Goal: Task Accomplishment & Management: Use online tool/utility

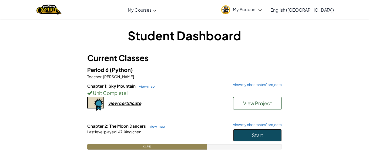
click at [246, 133] on button "Start" at bounding box center [257, 135] width 49 height 12
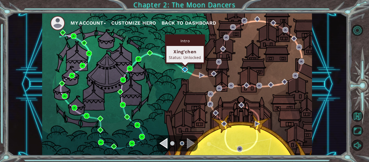
click at [182, 70] on img at bounding box center [185, 69] width 6 height 6
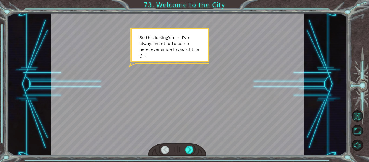
click at [194, 155] on div at bounding box center [177, 149] width 58 height 13
click at [190, 150] on div at bounding box center [189, 150] width 8 height 8
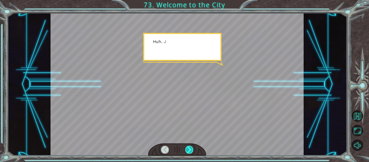
click at [190, 150] on div at bounding box center [189, 150] width 8 height 8
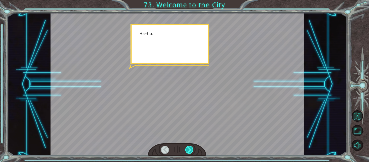
click at [190, 150] on div at bounding box center [189, 150] width 8 height 8
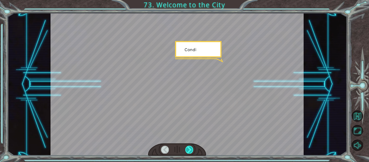
click at [190, 150] on div at bounding box center [189, 150] width 8 height 8
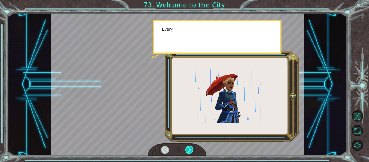
click at [190, 150] on div at bounding box center [189, 150] width 8 height 8
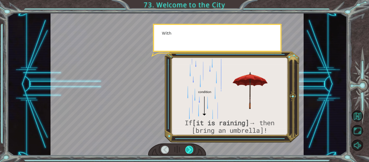
click at [190, 150] on div at bounding box center [189, 150] width 8 height 8
click at [189, 150] on div at bounding box center [189, 150] width 8 height 8
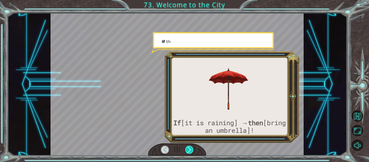
click at [189, 149] on div at bounding box center [189, 150] width 8 height 8
click at [188, 148] on div at bounding box center [189, 150] width 8 height 8
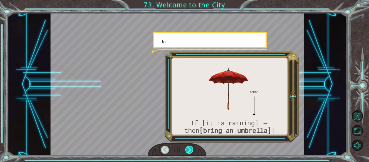
click at [188, 148] on div at bounding box center [189, 150] width 8 height 8
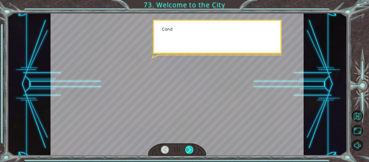
click at [188, 148] on div at bounding box center [189, 150] width 8 height 8
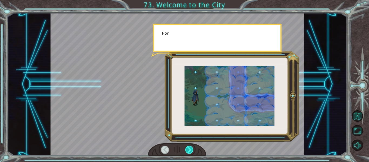
click at [188, 148] on div at bounding box center [189, 150] width 8 height 8
click at [188, 147] on div at bounding box center [189, 150] width 8 height 8
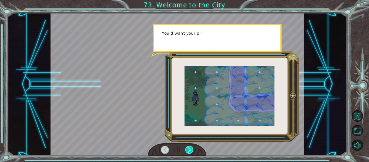
click at [188, 147] on div at bounding box center [189, 150] width 8 height 8
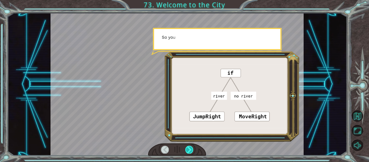
click at [188, 147] on div at bounding box center [189, 150] width 8 height 8
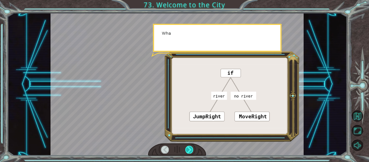
click at [188, 147] on div at bounding box center [189, 150] width 8 height 8
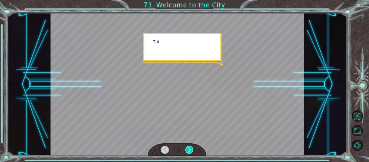
click at [188, 147] on div at bounding box center [189, 150] width 8 height 8
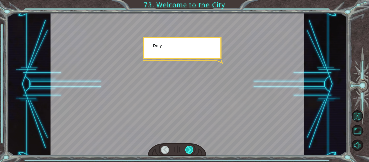
click at [188, 147] on div at bounding box center [189, 150] width 8 height 8
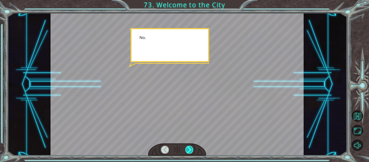
click at [188, 147] on div at bounding box center [189, 150] width 8 height 8
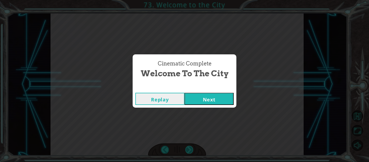
click at [188, 147] on div "Cinematic Complete Welcome to the City Replay Next" at bounding box center [184, 81] width 369 height 162
click at [213, 104] on button "Next" at bounding box center [208, 99] width 49 height 12
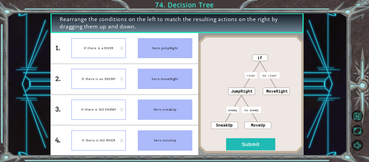
click at [141, 54] on div "hero jumpRight" at bounding box center [165, 48] width 55 height 20
click at [105, 48] on div "IF there is a RIVER" at bounding box center [98, 48] width 55 height 20
click at [110, 49] on div "IF there is a RIVER" at bounding box center [98, 48] width 55 height 20
drag, startPoint x: 110, startPoint y: 49, endPoint x: 144, endPoint y: 51, distance: 33.2
click at [144, 51] on div "1. 2. 3. 4. IF there is a RIVER IF there is an ENEMY IF there is NO ENEMY IF th…" at bounding box center [124, 94] width 148 height 122
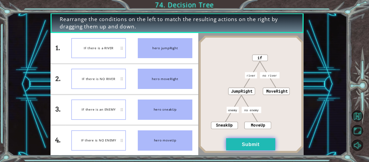
click at [257, 147] on button "Submit" at bounding box center [250, 144] width 49 height 12
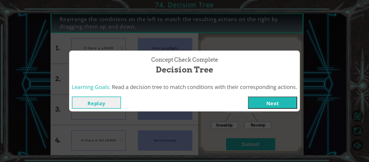
click at [259, 104] on button "Next" at bounding box center [272, 102] width 49 height 12
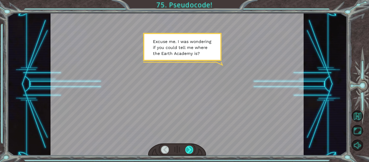
click at [187, 146] on div at bounding box center [189, 150] width 8 height 8
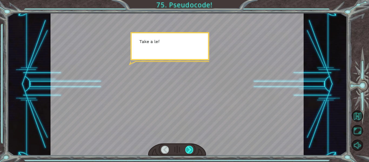
click at [188, 147] on div at bounding box center [189, 150] width 8 height 8
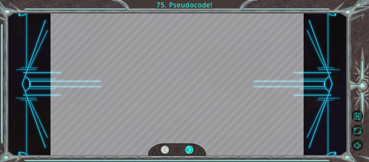
click at [188, 147] on div at bounding box center [189, 150] width 8 height 8
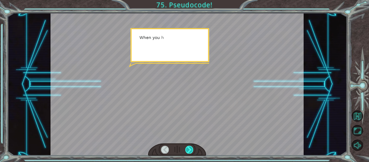
click at [188, 147] on div at bounding box center [189, 150] width 8 height 8
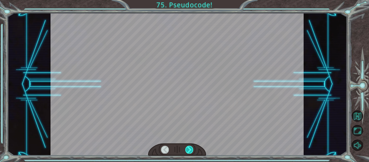
click at [188, 147] on div at bounding box center [189, 150] width 8 height 8
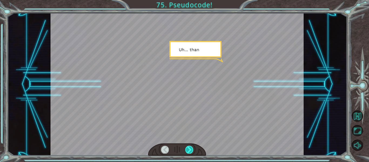
click at [188, 147] on div at bounding box center [189, 150] width 8 height 8
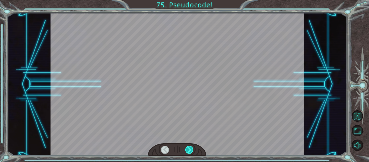
click at [188, 147] on div at bounding box center [189, 150] width 8 height 8
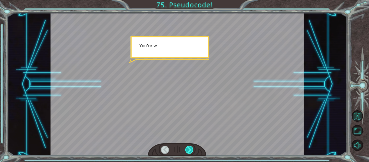
click at [188, 147] on div at bounding box center [189, 150] width 8 height 8
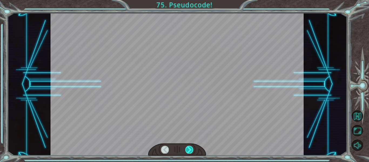
click at [188, 147] on div at bounding box center [189, 150] width 8 height 8
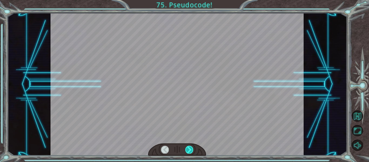
click at [188, 147] on div at bounding box center [189, 150] width 8 height 8
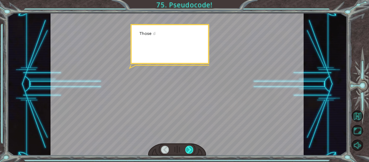
click at [188, 147] on div at bounding box center [189, 150] width 8 height 8
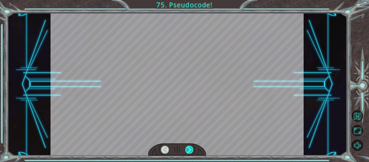
click at [188, 147] on div at bounding box center [189, 150] width 8 height 8
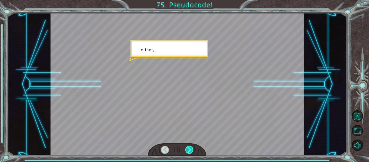
click at [188, 147] on div at bounding box center [189, 150] width 8 height 8
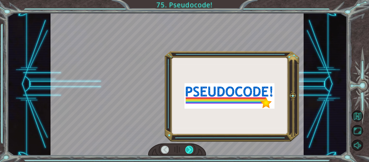
click at [188, 147] on div at bounding box center [189, 150] width 8 height 8
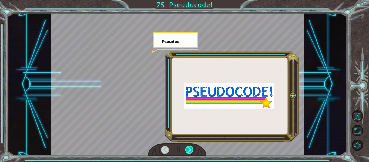
click at [188, 147] on div at bounding box center [189, 150] width 8 height 8
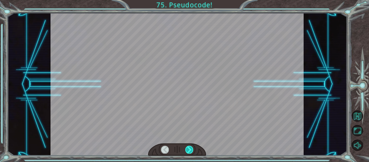
click at [188, 147] on div at bounding box center [189, 150] width 8 height 8
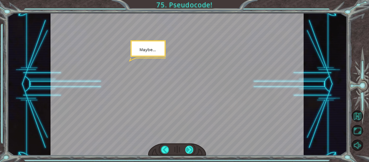
click at [187, 151] on div at bounding box center [189, 150] width 8 height 8
click at [187, 152] on div at bounding box center [189, 150] width 8 height 8
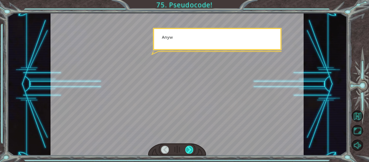
click at [187, 151] on div at bounding box center [189, 150] width 8 height 8
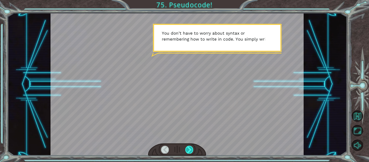
click at [187, 148] on div at bounding box center [189, 150] width 8 height 8
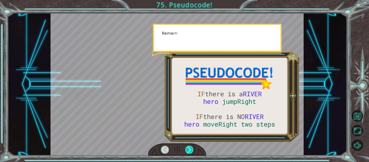
click at [187, 148] on div at bounding box center [189, 150] width 8 height 8
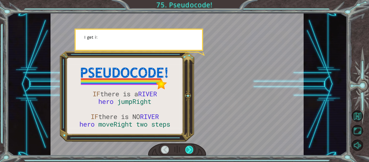
click at [187, 148] on div at bounding box center [189, 150] width 8 height 8
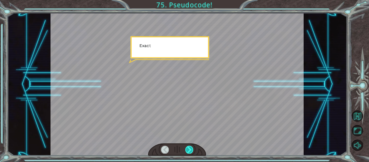
click at [187, 148] on div at bounding box center [189, 150] width 8 height 8
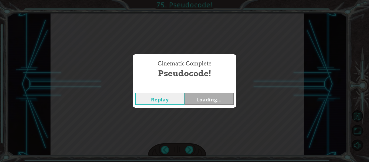
click at [187, 154] on div "Cinematic Complete Pseudocode! Replay Loading..." at bounding box center [184, 81] width 369 height 162
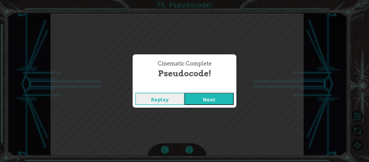
click at [187, 153] on div "Cinematic Complete Pseudocode! Replay Next" at bounding box center [184, 81] width 369 height 162
click at [187, 152] on div "Cinematic Complete Pseudocode! Replay Next" at bounding box center [184, 81] width 369 height 162
click at [201, 103] on button "Next" at bounding box center [208, 99] width 49 height 12
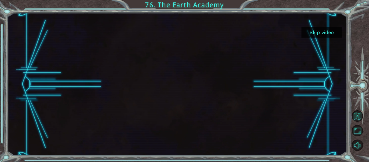
click at [315, 35] on button "Skip video" at bounding box center [321, 32] width 40 height 11
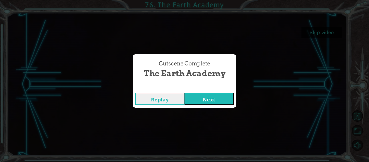
click at [201, 97] on button "Next" at bounding box center [208, 99] width 49 height 12
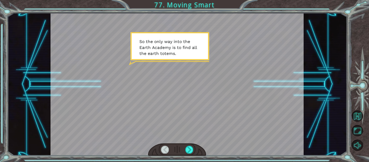
click at [187, 143] on div at bounding box center [176, 84] width 253 height 142
click at [188, 148] on div at bounding box center [189, 150] width 8 height 8
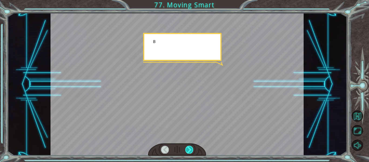
click at [188, 148] on div at bounding box center [189, 150] width 8 height 8
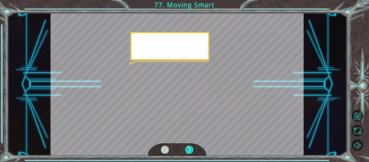
click at [188, 148] on div at bounding box center [189, 150] width 8 height 8
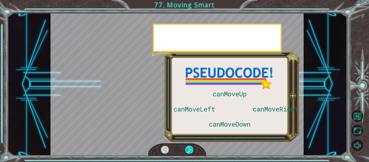
click at [188, 148] on div at bounding box center [189, 150] width 8 height 8
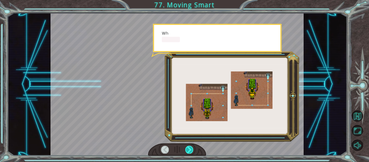
click at [188, 148] on div at bounding box center [189, 150] width 8 height 8
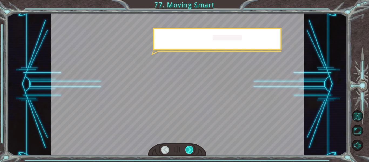
click at [188, 148] on div at bounding box center [189, 150] width 8 height 8
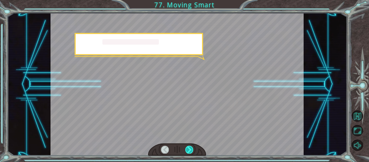
click at [188, 148] on div at bounding box center [189, 150] width 8 height 8
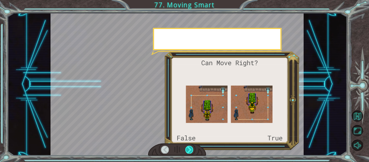
click at [188, 148] on div at bounding box center [189, 150] width 8 height 8
click at [187, 149] on div at bounding box center [189, 150] width 8 height 8
click at [187, 150] on div at bounding box center [189, 150] width 8 height 8
click at [187, 149] on div at bounding box center [189, 150] width 8 height 8
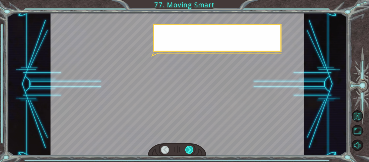
click at [187, 149] on div at bounding box center [189, 150] width 8 height 8
click at [187, 147] on div at bounding box center [189, 150] width 8 height 8
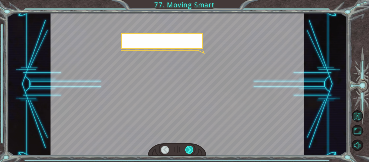
click at [187, 147] on div at bounding box center [189, 150] width 8 height 8
click at [188, 147] on div at bounding box center [189, 150] width 8 height 8
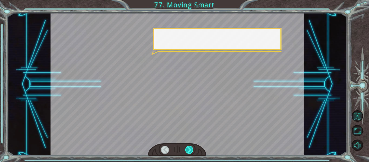
click at [188, 147] on div at bounding box center [189, 150] width 8 height 8
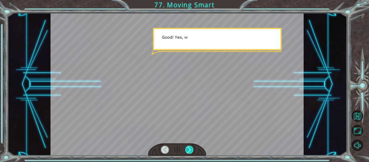
click at [188, 147] on div at bounding box center [189, 150] width 8 height 8
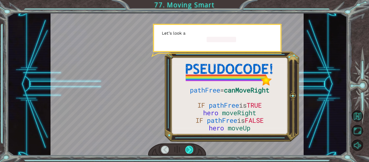
click at [188, 149] on div at bounding box center [189, 150] width 8 height 8
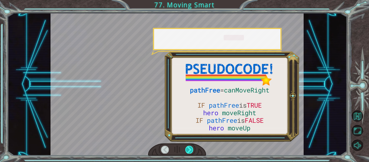
click at [188, 149] on div at bounding box center [189, 150] width 8 height 8
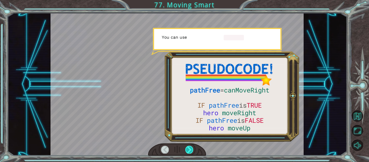
click at [188, 149] on div at bounding box center [189, 150] width 8 height 8
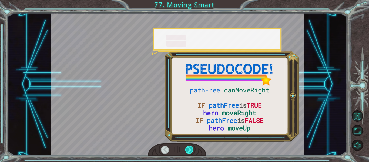
click at [188, 149] on div at bounding box center [189, 150] width 8 height 8
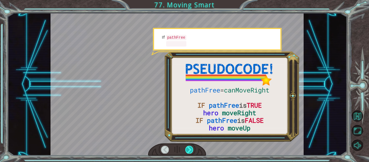
click at [188, 149] on div at bounding box center [189, 150] width 8 height 8
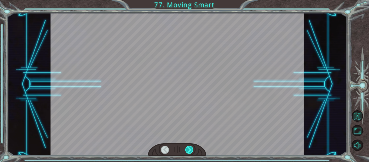
click at [188, 149] on div at bounding box center [189, 150] width 8 height 8
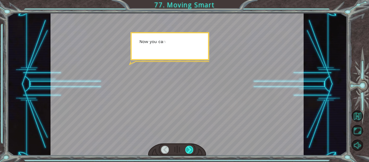
click at [188, 149] on div at bounding box center [189, 150] width 8 height 8
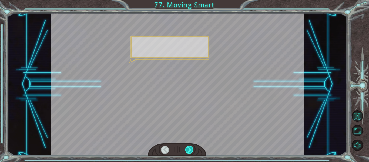
click at [188, 149] on div at bounding box center [189, 150] width 8 height 8
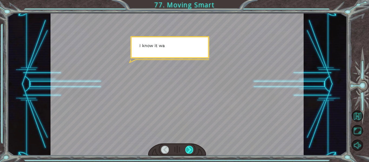
click at [188, 149] on div at bounding box center [189, 150] width 8 height 8
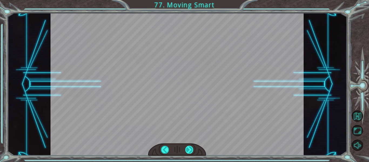
click at [189, 149] on div at bounding box center [189, 150] width 8 height 8
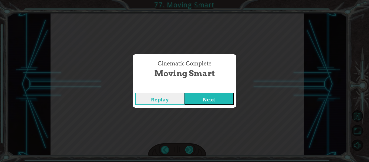
click at [189, 0] on div "pathFree = canMoveRight IF pathFree is TRUE hero moveRight IF pathFree is FALSE…" at bounding box center [184, 0] width 369 height 0
click at [189, 149] on div "Cinematic Complete Moving Smart Replay Next" at bounding box center [184, 81] width 369 height 162
click at [197, 102] on button "Next" at bounding box center [208, 99] width 49 height 12
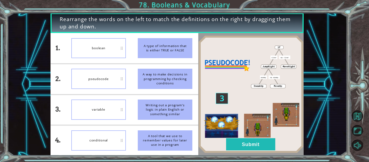
click at [85, 62] on li "boolean" at bounding box center [98, 48] width 66 height 30
click at [232, 149] on button "Submit" at bounding box center [250, 144] width 49 height 12
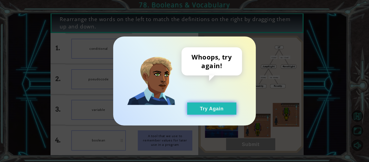
click at [214, 114] on button "Try Again" at bounding box center [211, 108] width 49 height 12
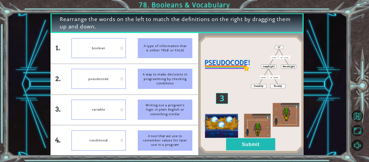
click at [102, 140] on div "conditional" at bounding box center [98, 140] width 55 height 20
click at [258, 145] on button "Submit" at bounding box center [250, 144] width 49 height 12
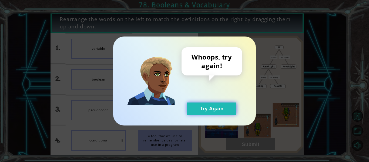
click at [207, 105] on button "Try Again" at bounding box center [211, 108] width 49 height 12
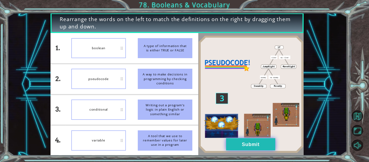
click at [246, 142] on button "Submit" at bounding box center [250, 144] width 49 height 12
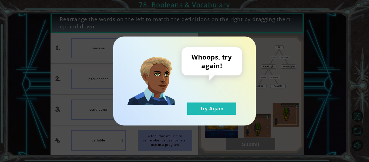
click at [190, 115] on div "Whoops, try again! Try Again" at bounding box center [184, 80] width 143 height 89
click at [197, 109] on button "Try Again" at bounding box center [211, 108] width 49 height 12
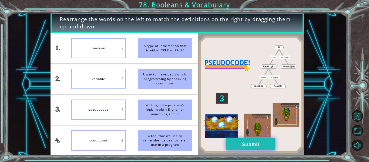
click at [251, 144] on button "Submit" at bounding box center [250, 144] width 49 height 12
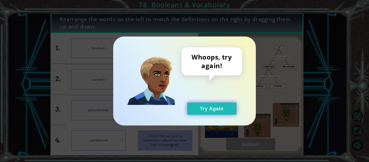
click at [197, 110] on button "Try Again" at bounding box center [211, 108] width 49 height 12
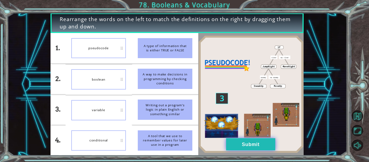
click at [255, 143] on button "Submit" at bounding box center [250, 144] width 49 height 12
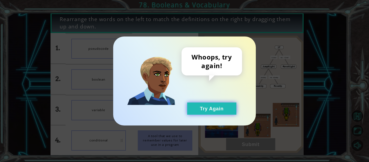
drag, startPoint x: 196, startPoint y: 110, endPoint x: 188, endPoint y: 110, distance: 8.1
click at [196, 110] on button "Try Again" at bounding box center [211, 108] width 49 height 12
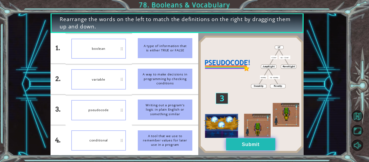
click at [243, 143] on button "Submit" at bounding box center [250, 144] width 49 height 12
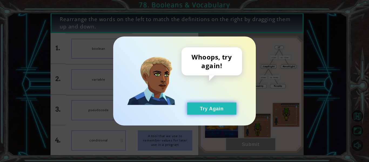
click at [196, 111] on button "Try Again" at bounding box center [211, 108] width 49 height 12
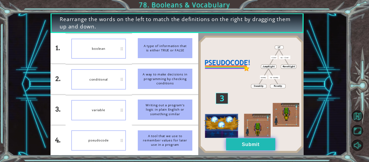
click at [257, 141] on button "Submit" at bounding box center [250, 144] width 49 height 12
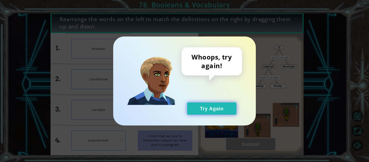
click at [193, 112] on button "Try Again" at bounding box center [211, 108] width 49 height 12
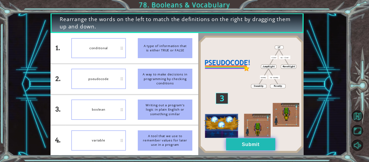
click at [246, 148] on button "Submit" at bounding box center [250, 144] width 49 height 12
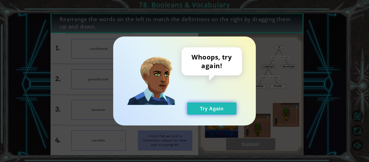
click at [208, 107] on button "Try Again" at bounding box center [211, 108] width 49 height 12
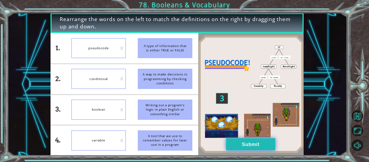
click at [243, 143] on button "Submit" at bounding box center [250, 144] width 49 height 12
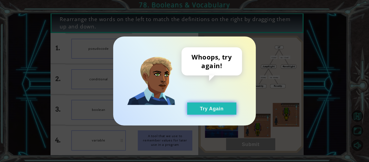
click at [212, 107] on button "Try Again" at bounding box center [211, 108] width 49 height 12
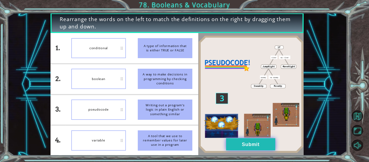
click at [229, 147] on button "Submit" at bounding box center [250, 144] width 49 height 12
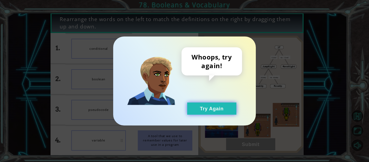
click at [210, 103] on button "Try Again" at bounding box center [211, 108] width 49 height 12
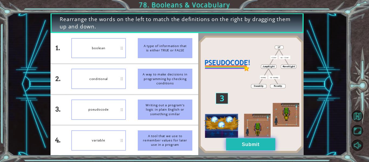
click at [248, 142] on button "Submit" at bounding box center [250, 144] width 49 height 12
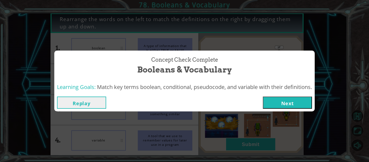
click at [98, 100] on button "Replay" at bounding box center [81, 102] width 49 height 12
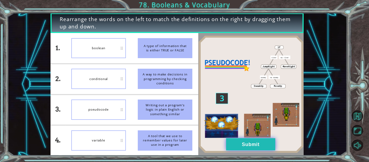
click at [263, 142] on button "Submit" at bounding box center [250, 144] width 49 height 12
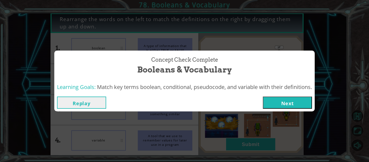
click at [272, 99] on button "Next" at bounding box center [287, 102] width 49 height 12
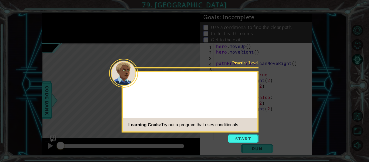
click at [254, 143] on icon at bounding box center [184, 81] width 369 height 162
click at [252, 141] on button "Start" at bounding box center [243, 138] width 31 height 9
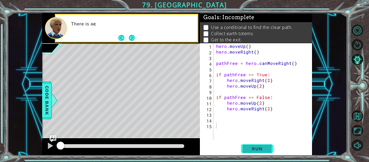
click at [258, 147] on span "Run" at bounding box center [256, 148] width 21 height 5
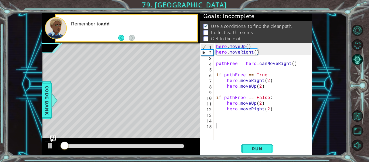
click at [161, 142] on div at bounding box center [122, 146] width 128 height 8
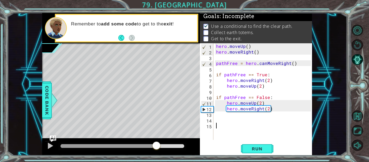
click at [156, 147] on div at bounding box center [122, 146] width 124 height 4
drag, startPoint x: 254, startPoint y: 85, endPoint x: 251, endPoint y: 86, distance: 3.4
click at [251, 86] on div "hero . moveUp ( ) hero . moveRight ( ) pathFree = hero . canMoveRight ( ) if pa…" at bounding box center [264, 97] width 99 height 108
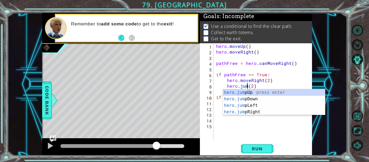
scroll to position [0, 2]
click at [253, 112] on div "hero.jum pUp press enter hero.jum pDown press enter hero.jum pLeft press enter …" at bounding box center [274, 108] width 102 height 39
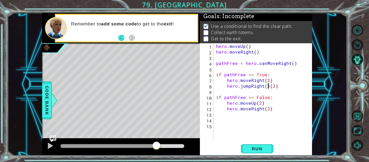
click at [277, 84] on div "hero . moveUp ( ) hero . moveRight ( ) pathFree = hero . canMoveRight ( ) if pa…" at bounding box center [264, 97] width 99 height 108
click at [259, 149] on span "Run" at bounding box center [256, 148] width 21 height 5
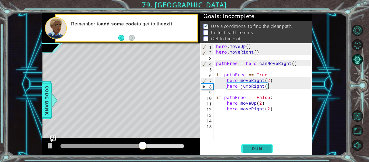
click at [259, 146] on span "Run" at bounding box center [256, 148] width 21 height 5
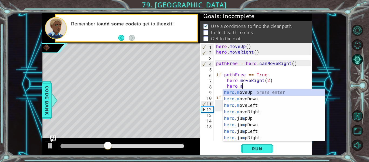
scroll to position [0, 2]
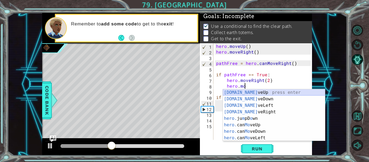
click at [281, 92] on div "[DOMAIN_NAME] veUp press enter [DOMAIN_NAME] veDown press enter [DOMAIN_NAME] v…" at bounding box center [274, 121] width 102 height 65
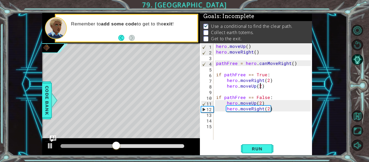
scroll to position [0, 3]
type textarea "hero.moveUp(2)"
click at [259, 145] on button "Run" at bounding box center [257, 148] width 32 height 11
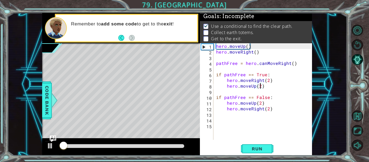
click at [241, 119] on div "hero . moveUp ( ) hero . moveRight ( ) pathFree = hero . canMoveRight ( ) if pa…" at bounding box center [264, 97] width 99 height 108
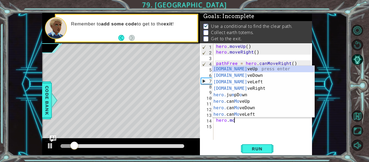
scroll to position [0, 1]
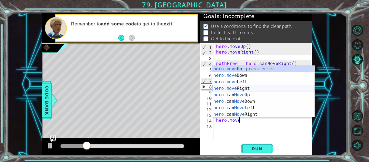
click at [245, 86] on div "hero.move Up press enter hero.move Down press enter hero.move Left press enter …" at bounding box center [263, 98] width 102 height 65
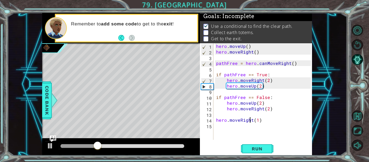
click at [251, 120] on div "hero . moveUp ( ) hero . moveRight ( ) pathFree = hero . canMoveRight ( ) if pa…" at bounding box center [264, 97] width 99 height 108
click at [252, 119] on div "hero . moveUp ( ) hero . moveRight ( ) pathFree = hero . canMoveRight ( ) if pa…" at bounding box center [263, 91] width 96 height 96
drag, startPoint x: 252, startPoint y: 121, endPoint x: 227, endPoint y: 120, distance: 24.9
click at [227, 120] on div "hero . moveUp ( ) hero . moveRight ( ) pathFree = hero . canMoveRight ( ) if pa…" at bounding box center [264, 97] width 99 height 108
click at [227, 120] on div "hero . moveUp ( ) hero . moveRight ( ) pathFree = hero . canMoveRight ( ) if pa…" at bounding box center [263, 91] width 96 height 96
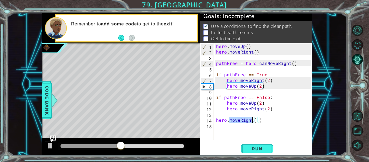
drag, startPoint x: 228, startPoint y: 119, endPoint x: 252, endPoint y: 119, distance: 24.3
click at [252, 119] on div "hero . moveUp ( ) hero . moveRight ( ) pathFree = hero . canMoveRight ( ) if pa…" at bounding box center [264, 97] width 99 height 108
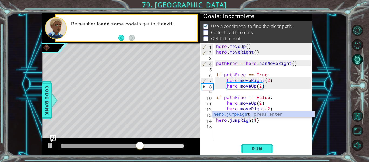
scroll to position [0, 2]
click at [260, 112] on div "hero.jumpRight press enter" at bounding box center [263, 120] width 102 height 19
type textarea "hero.jumpRight(1)"
click at [255, 151] on span "Run" at bounding box center [256, 148] width 21 height 5
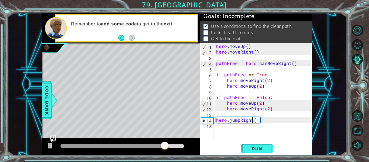
click at [248, 130] on div "hero . moveUp ( ) hero . moveRight ( ) pathFree = hero . canMoveRight ( ) if pa…" at bounding box center [264, 97] width 99 height 108
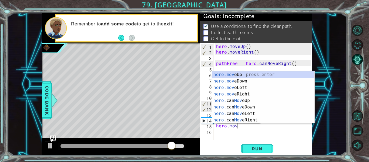
scroll to position [0, 1]
click at [243, 94] on div "hero.move Up press enter hero.move Down press enter hero.move Left press enter …" at bounding box center [263, 103] width 102 height 65
type textarea "hero.moveRight(1)"
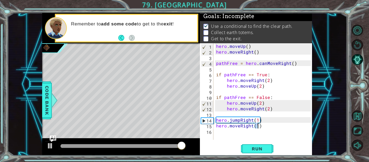
click at [255, 134] on div "hero . moveUp ( ) hero . moveRight ( ) pathFree = hero . canMoveRight ( ) if pa…" at bounding box center [264, 97] width 99 height 108
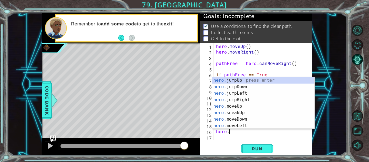
scroll to position [0, 1]
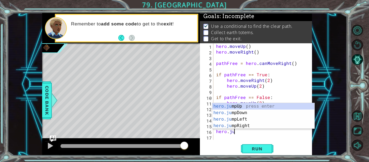
type textarea "hero.jum"
click at [244, 113] on div "hero.jum pUp press enter hero.jum pDown press enter hero.jum pLeft press enter …" at bounding box center [263, 122] width 102 height 39
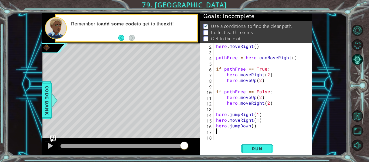
scroll to position [6, 0]
click at [245, 134] on div "hero . moveRight ( ) pathFree = hero . canMoveRight ( ) if pathFree == True : h…" at bounding box center [264, 97] width 99 height 108
click at [242, 133] on div "hero . moveRight ( ) pathFree = hero . canMoveRight ( ) if pathFree == True : h…" at bounding box center [264, 97] width 99 height 108
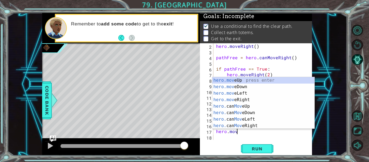
scroll to position [0, 1]
click at [241, 87] on div "hero.move Up press enter hero.move Down press enter hero.move Left press enter …" at bounding box center [263, 109] width 102 height 65
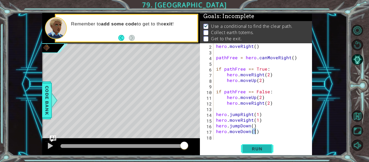
type textarea "hero.moveDown(1)"
click at [262, 148] on span "Run" at bounding box center [256, 148] width 21 height 5
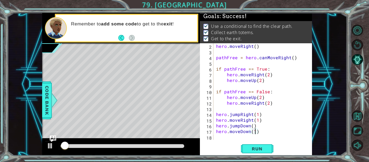
click at [175, 145] on div at bounding box center [122, 146] width 124 height 4
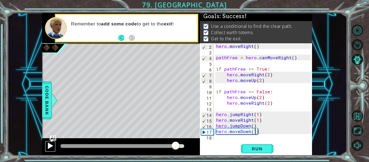
click at [54, 145] on button at bounding box center [50, 146] width 11 height 11
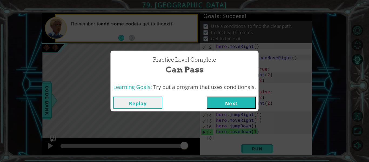
click at [231, 104] on button "Next" at bounding box center [231, 102] width 49 height 12
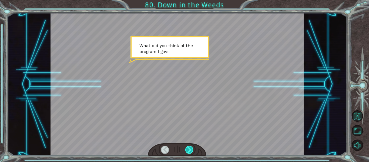
drag, startPoint x: 195, startPoint y: 140, endPoint x: 189, endPoint y: 147, distance: 9.0
click at [191, 144] on div at bounding box center [176, 84] width 253 height 142
click at [188, 149] on div at bounding box center [189, 150] width 8 height 8
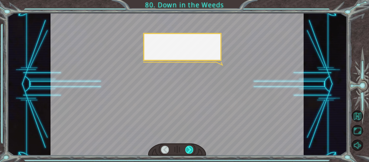
click at [188, 149] on div at bounding box center [189, 150] width 8 height 8
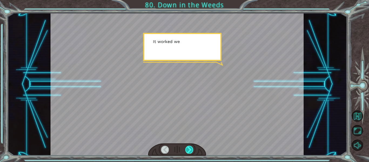
click at [188, 149] on div at bounding box center [189, 150] width 8 height 8
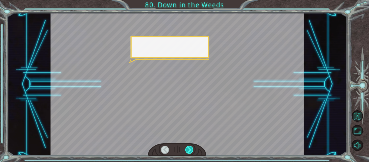
click at [188, 149] on div at bounding box center [189, 150] width 8 height 8
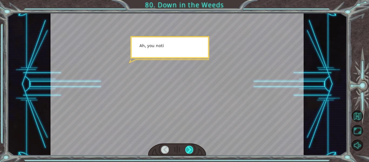
click at [188, 149] on div at bounding box center [189, 150] width 8 height 8
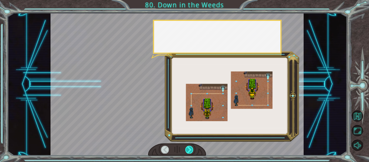
click at [188, 149] on div at bounding box center [189, 150] width 8 height 8
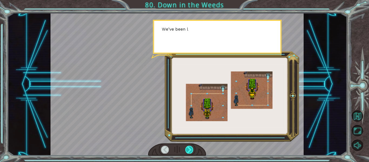
click at [188, 149] on div at bounding box center [189, 150] width 8 height 8
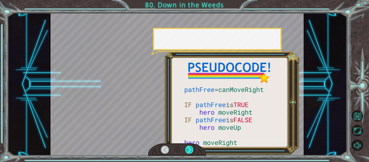
click at [188, 149] on div at bounding box center [189, 150] width 8 height 8
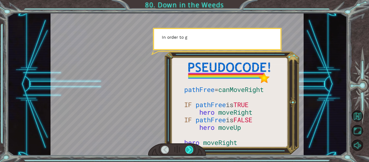
click at [189, 148] on div at bounding box center [189, 150] width 8 height 8
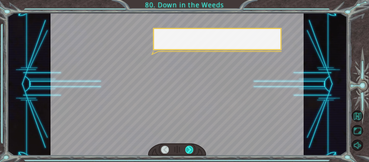
click at [189, 148] on div at bounding box center [189, 150] width 8 height 8
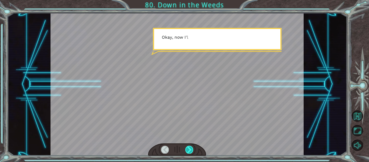
click at [189, 148] on div at bounding box center [189, 150] width 8 height 8
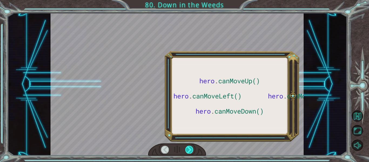
click at [191, 147] on div at bounding box center [189, 150] width 8 height 8
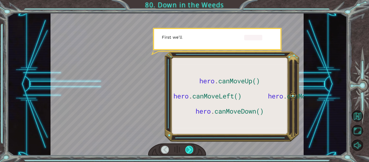
click at [191, 146] on div at bounding box center [189, 150] width 8 height 8
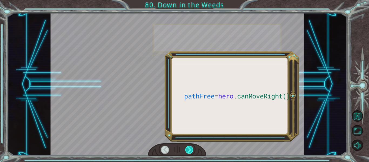
click at [191, 146] on div at bounding box center [189, 150] width 8 height 8
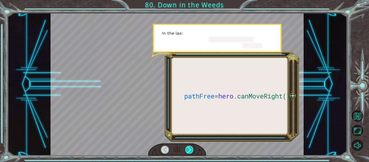
click at [191, 146] on div at bounding box center [189, 150] width 8 height 8
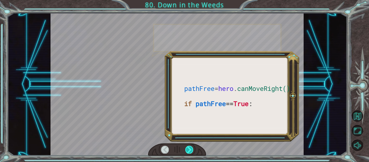
click at [191, 146] on div at bounding box center [189, 150] width 8 height 8
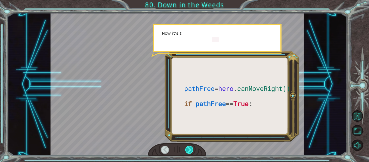
click at [192, 147] on div at bounding box center [189, 150] width 8 height 8
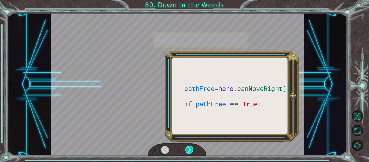
click at [192, 147] on div at bounding box center [189, 150] width 8 height 8
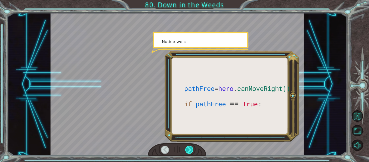
click at [192, 148] on div at bounding box center [189, 150] width 8 height 8
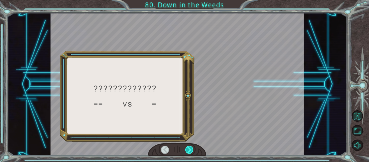
click at [192, 148] on div at bounding box center [189, 150] width 8 height 8
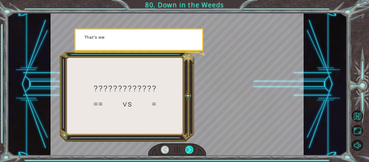
click at [192, 148] on div at bounding box center [189, 150] width 8 height 8
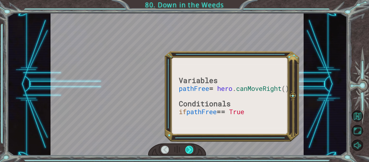
click at [192, 148] on div at bounding box center [189, 150] width 8 height 8
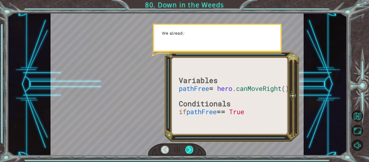
click at [192, 148] on div at bounding box center [189, 150] width 8 height 8
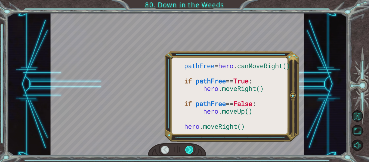
click at [192, 148] on div at bounding box center [189, 150] width 8 height 8
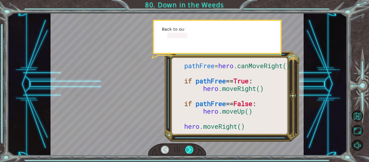
click at [192, 148] on div at bounding box center [189, 150] width 8 height 8
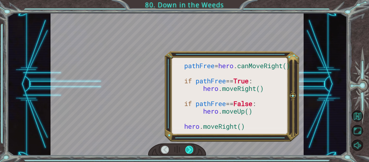
click at [192, 148] on div at bounding box center [189, 150] width 8 height 8
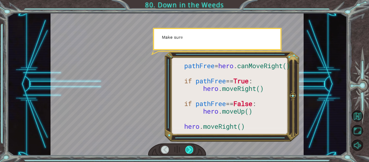
click at [192, 148] on div at bounding box center [189, 150] width 8 height 8
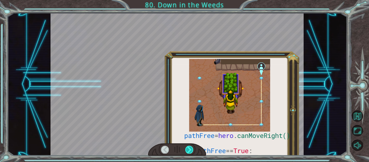
click at [192, 148] on div at bounding box center [189, 150] width 8 height 8
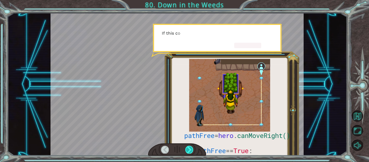
click at [192, 148] on div at bounding box center [189, 150] width 8 height 8
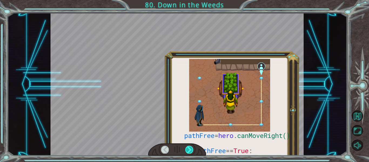
click at [192, 148] on div at bounding box center [189, 150] width 8 height 8
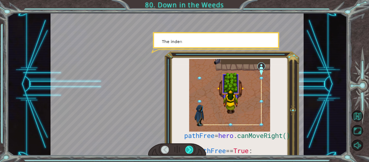
click at [192, 148] on div at bounding box center [189, 150] width 8 height 8
click at [191, 148] on div at bounding box center [189, 150] width 8 height 8
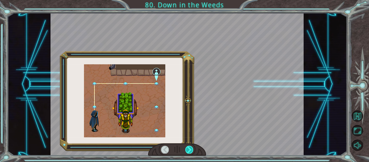
click at [191, 148] on div at bounding box center [189, 150] width 8 height 8
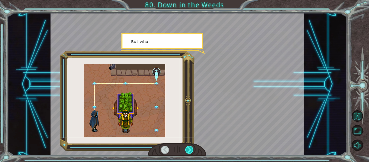
click at [191, 148] on div at bounding box center [189, 150] width 8 height 8
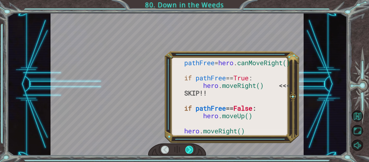
click at [191, 148] on div at bounding box center [189, 150] width 8 height 8
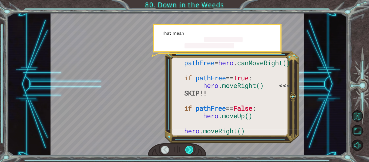
click at [191, 148] on div at bounding box center [189, 150] width 8 height 8
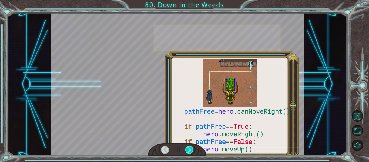
click at [191, 148] on div at bounding box center [189, 150] width 8 height 8
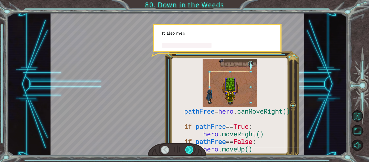
click at [191, 148] on div at bounding box center [189, 150] width 8 height 8
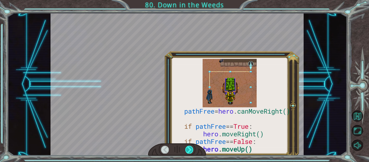
click at [192, 148] on div at bounding box center [189, 150] width 8 height 8
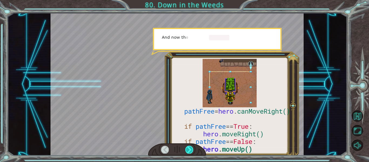
click at [192, 148] on div at bounding box center [189, 150] width 8 height 8
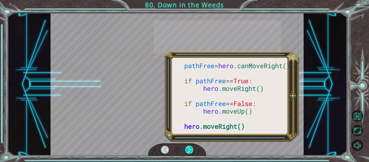
click at [191, 148] on div at bounding box center [189, 150] width 8 height 8
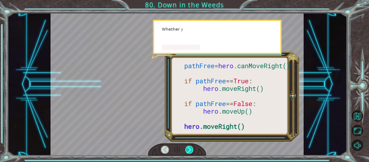
click at [191, 148] on div at bounding box center [189, 150] width 8 height 8
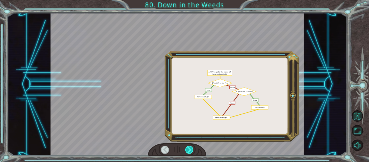
click at [190, 147] on div at bounding box center [189, 150] width 8 height 8
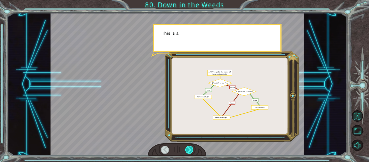
click at [190, 147] on div at bounding box center [189, 150] width 8 height 8
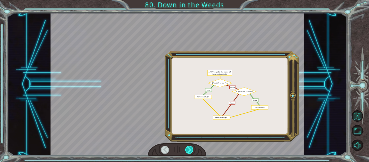
click at [190, 147] on div at bounding box center [189, 150] width 8 height 8
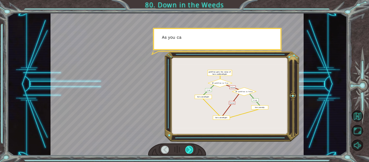
click at [190, 147] on div at bounding box center [189, 150] width 8 height 8
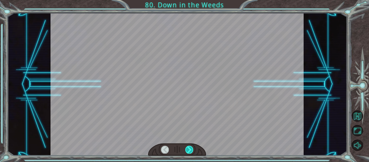
click at [189, 147] on div at bounding box center [189, 150] width 8 height 8
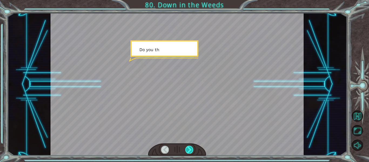
click at [189, 147] on div at bounding box center [189, 150] width 8 height 8
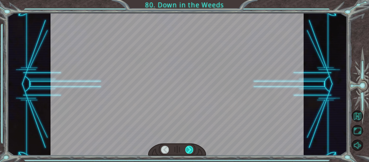
click at [189, 147] on div at bounding box center [189, 150] width 8 height 8
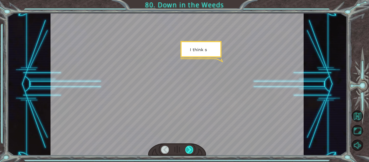
click at [189, 147] on div at bounding box center [189, 150] width 8 height 8
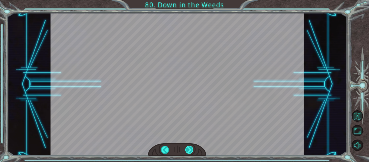
click at [189, 147] on div at bounding box center [189, 150] width 8 height 8
click at [189, 0] on div "W h a t d i d y o u t h i n k o f t h e p r [PERSON_NAME] I g a v e y o u ? I t…" at bounding box center [184, 0] width 369 height 0
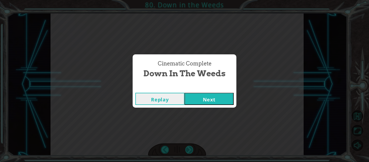
click at [189, 147] on div "Cinematic Complete Down in the Weeds Replay Next" at bounding box center [184, 81] width 369 height 162
click at [216, 96] on button "Next" at bounding box center [208, 99] width 49 height 12
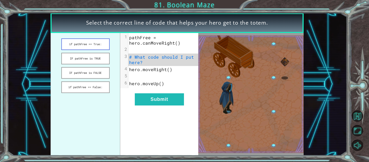
click at [96, 49] on button "if pathFree == True:" at bounding box center [85, 44] width 48 height 12
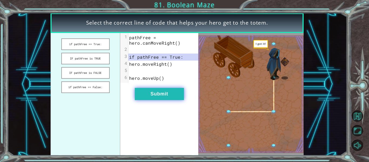
click at [147, 89] on button "Submit" at bounding box center [159, 94] width 49 height 12
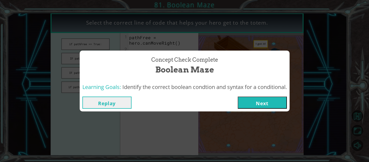
click at [275, 102] on button "Next" at bounding box center [262, 102] width 49 height 12
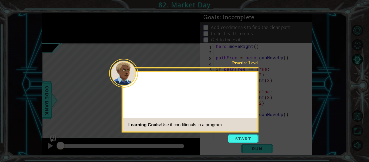
click at [258, 102] on div "Practice Level Learning Goals: Use if conditionals in a program." at bounding box center [189, 101] width 137 height 61
click at [254, 139] on button "Start" at bounding box center [243, 138] width 31 height 9
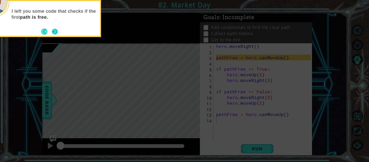
click at [55, 35] on button "Next" at bounding box center [55, 31] width 10 height 10
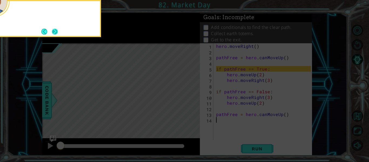
click at [54, 33] on button "Next" at bounding box center [55, 31] width 10 height 10
click at [54, 33] on button "Next" at bounding box center [55, 31] width 6 height 6
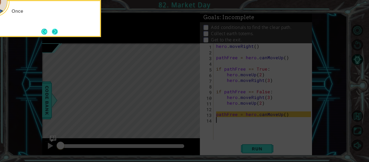
click at [55, 32] on button "Next" at bounding box center [54, 31] width 9 height 9
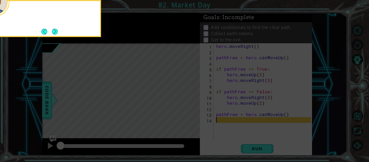
click at [55, 32] on button "Next" at bounding box center [54, 31] width 7 height 7
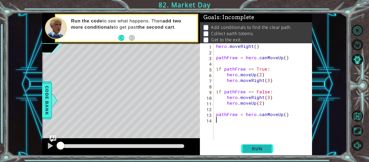
click at [254, 150] on span "Run" at bounding box center [256, 148] width 21 height 5
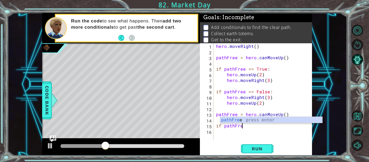
scroll to position [0, 2]
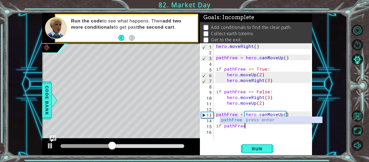
click at [253, 122] on div "pathFree press enter" at bounding box center [271, 126] width 102 height 19
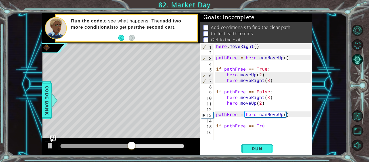
scroll to position [0, 3]
type textarea "if pathFree == True:"
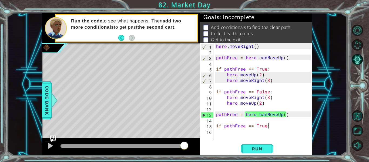
click at [256, 137] on div "hero . moveRight ( ) pathFree = hero . canMoveUp ( ) if pathFree == True : hero…" at bounding box center [264, 97] width 99 height 108
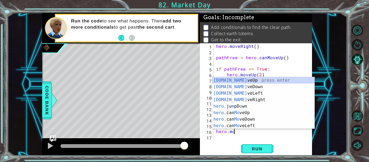
scroll to position [0, 1]
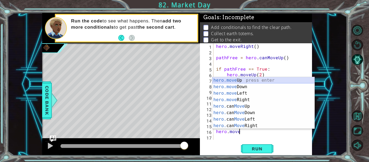
click at [261, 78] on div "hero.move Up press enter hero.move Down press enter hero.move Left press enter …" at bounding box center [263, 109] width 102 height 65
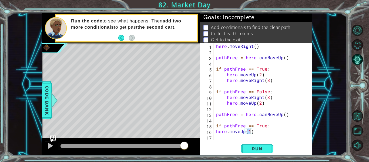
type textarea "hero.moveUp(2)"
click at [248, 136] on div "hero . moveRight ( ) pathFree = hero . canMoveUp ( ) if pathFree == True : hero…" at bounding box center [264, 97] width 99 height 108
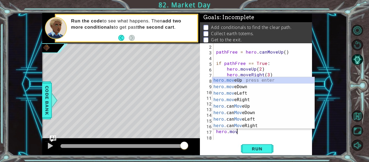
scroll to position [0, 1]
click at [236, 99] on div "hero.move Up press enter hero.move Down press enter hero.move Left press enter …" at bounding box center [263, 109] width 102 height 65
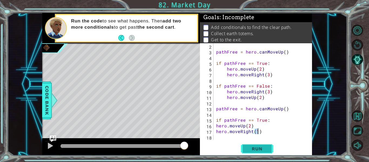
scroll to position [0, 2]
drag, startPoint x: 252, startPoint y: 151, endPoint x: 219, endPoint y: 155, distance: 32.6
click at [252, 151] on span "Run" at bounding box center [256, 148] width 21 height 5
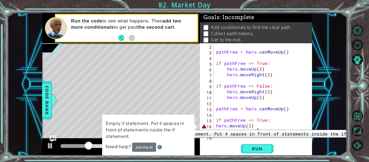
click at [212, 126] on div "16" at bounding box center [207, 126] width 12 height 6
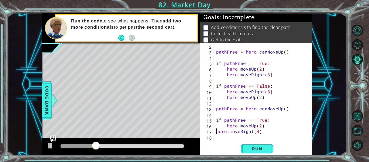
click at [215, 131] on div "pathFree = hero . canMoveUp ( ) if pathFree == True : hero . moveUp ( 2 ) hero …" at bounding box center [264, 97] width 99 height 108
type textarea "hero.moveRight(4)"
click at [255, 147] on span "Run" at bounding box center [256, 148] width 21 height 5
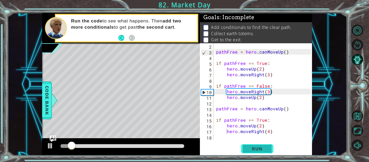
click at [249, 146] on span "Run" at bounding box center [256, 148] width 21 height 5
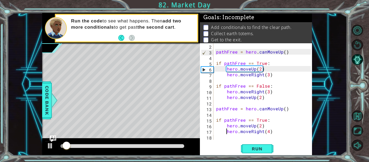
click at [236, 153] on div "Run" at bounding box center [257, 148] width 112 height 11
click at [245, 146] on button "Run" at bounding box center [257, 148] width 32 height 11
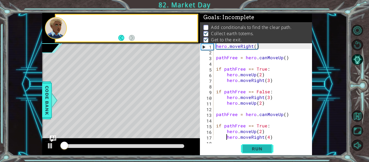
scroll to position [1, 0]
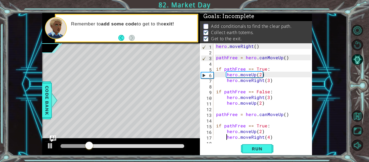
click at [175, 147] on div at bounding box center [122, 146] width 124 height 4
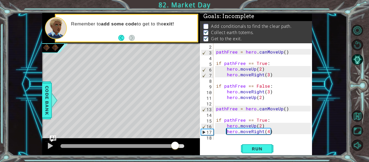
scroll to position [6, 0]
click at [54, 146] on button at bounding box center [50, 146] width 11 height 11
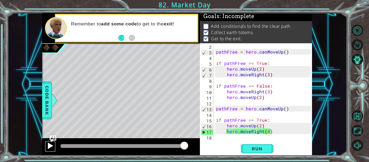
click at [52, 149] on div at bounding box center [50, 145] width 7 height 7
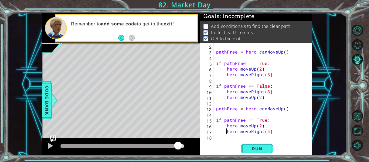
click at [178, 147] on div at bounding box center [122, 146] width 124 height 4
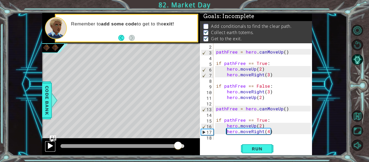
click at [53, 149] on div at bounding box center [50, 145] width 7 height 7
click at [168, 146] on div at bounding box center [113, 146] width 107 height 4
click at [50, 146] on div at bounding box center [50, 145] width 7 height 7
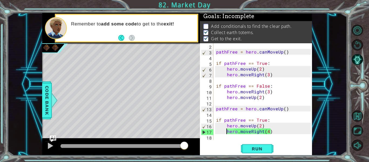
click at [224, 139] on div "pathFree = hero . canMoveUp ( ) if pathFree == True : hero . moveUp ( 2 ) hero …" at bounding box center [264, 97] width 99 height 108
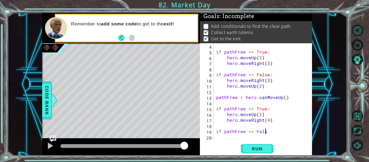
scroll to position [0, 3]
type textarea "if pathFree == False:"
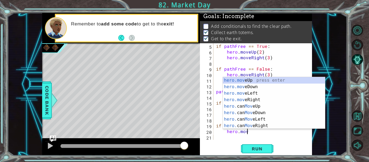
scroll to position [0, 2]
click at [255, 101] on div "hero.move Up press enter hero.move Down press enter hero.move Left press enter …" at bounding box center [274, 109] width 102 height 65
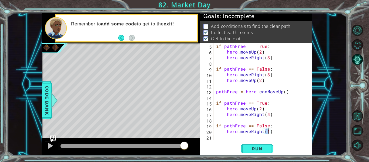
type textarea "hero.moveRight(2)"
click at [257, 132] on div "if pathFree == True : hero . moveUp ( 2 ) hero . moveRight ( 3 ) if pathFree ==…" at bounding box center [264, 97] width 99 height 108
click at [256, 136] on div "if pathFree == True : hero . moveUp ( 2 ) hero . moveRight ( 3 ) if pathFree ==…" at bounding box center [264, 97] width 99 height 108
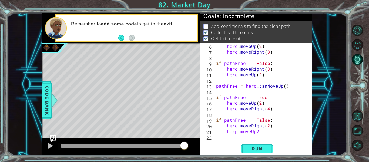
scroll to position [0, 2]
type textarea "herp.moveUp(2)"
click at [263, 132] on div "hero . moveUp ( 2 ) hero . moveRight ( 3 ) if pathFree == False : hero . moveRi…" at bounding box center [264, 97] width 99 height 108
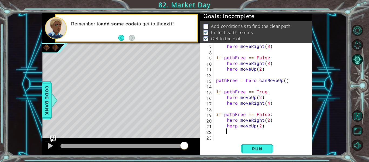
scroll to position [34, 0]
type textarea "h"
click at [235, 126] on div "hero . moveRight ( 3 ) if pathFree == False : hero . moveRight ( 3 ) hero . mov…" at bounding box center [264, 97] width 99 height 108
click at [236, 125] on div "hero . moveRight ( 3 ) if pathFree == False : hero . moveRight ( 3 ) hero . mov…" at bounding box center [264, 97] width 99 height 108
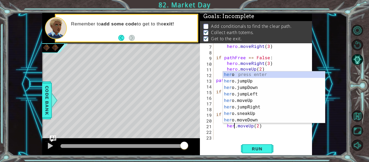
type textarea "hero.moveUp(2)"
click at [231, 129] on div "hero . moveRight ( 3 ) if pathFree == False : hero . moveRight ( 3 ) hero . mov…" at bounding box center [264, 97] width 99 height 108
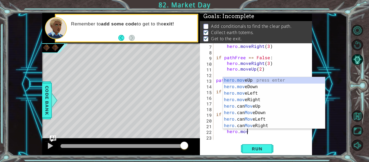
scroll to position [0, 2]
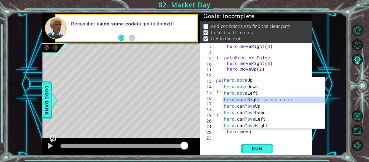
click at [255, 102] on div "hero.move Up press enter hero.move Down press enter hero.move Left press enter …" at bounding box center [274, 109] width 102 height 65
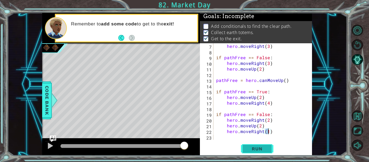
type textarea "hero.moveRight(1)"
click at [264, 145] on button "Run" at bounding box center [257, 148] width 32 height 11
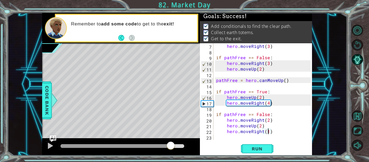
click at [171, 145] on div at bounding box center [122, 146] width 124 height 4
click at [49, 146] on div at bounding box center [50, 145] width 7 height 7
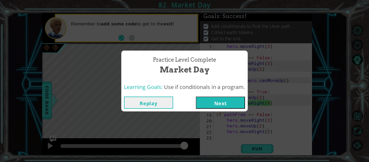
click at [214, 99] on button "Next" at bounding box center [220, 102] width 49 height 12
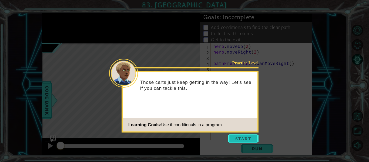
click at [236, 136] on button "Start" at bounding box center [243, 138] width 31 height 9
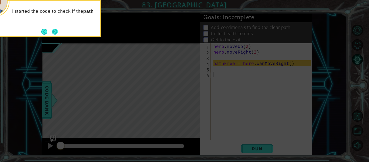
click at [53, 31] on button "Next" at bounding box center [55, 32] width 8 height 8
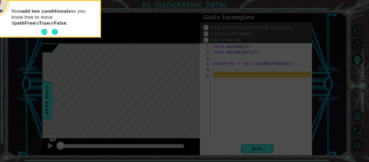
click at [53, 31] on button "Next" at bounding box center [55, 32] width 6 height 6
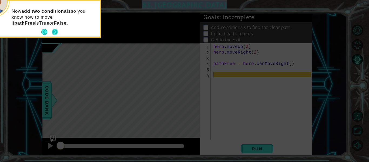
click at [53, 31] on icon at bounding box center [184, 24] width 369 height 275
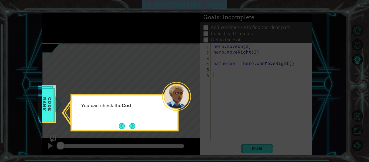
click at [131, 127] on button "Next" at bounding box center [132, 126] width 6 height 6
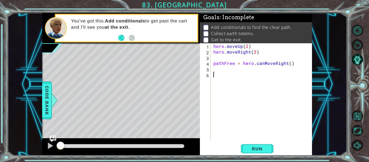
click at [232, 57] on div "hero . moveUp ( 2 ) hero . moveRight ( 2 ) pathFree = hero . canMoveRight ( )" at bounding box center [262, 97] width 101 height 108
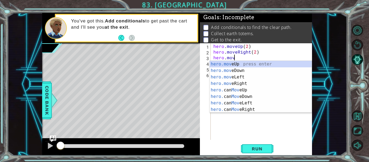
scroll to position [0, 1]
click at [246, 62] on div "hero.move Up press enter hero.move Down press enter hero.move Left press enter …" at bounding box center [261, 93] width 102 height 65
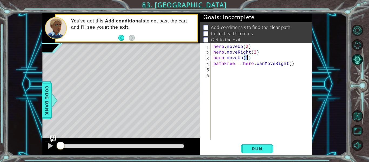
scroll to position [0, 2]
click at [238, 72] on div "hero . moveUp ( 2 ) hero . moveRight ( 2 ) hero . moveUp ( 2 ) pathFree = hero …" at bounding box center [262, 97] width 101 height 108
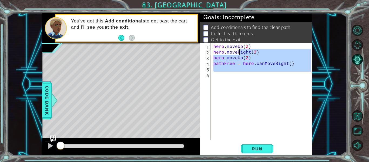
click at [247, 62] on div "hero . moveUp ( 2 ) hero . moveRight ( 2 ) hero . moveUp ( 2 ) pathFree = hero …" at bounding box center [261, 91] width 99 height 96
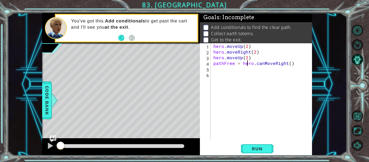
click at [252, 59] on div "hero . moveUp ( 2 ) hero . moveRight ( 2 ) hero . moveUp ( 2 ) pathFree = hero …" at bounding box center [262, 97] width 101 height 108
type textarea "hero.moveUp(2)"
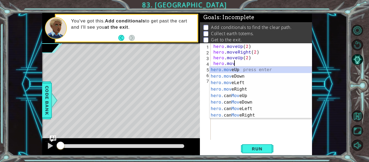
scroll to position [0, 1]
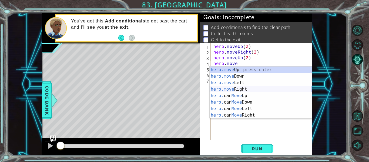
click at [237, 88] on div "hero.move Up press enter hero.move Down press enter hero.move Left press enter …" at bounding box center [261, 98] width 102 height 65
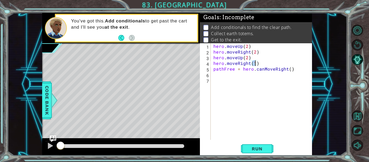
type textarea "hero.moveRight(2)"
click at [235, 89] on div "hero . moveUp ( 2 ) hero . moveRight ( 2 ) hero . moveUp ( 2 ) hero . moveRight…" at bounding box center [262, 97] width 101 height 108
click at [257, 63] on div "hero . moveUp ( 2 ) hero . moveRight ( 2 ) hero . moveUp ( 2 ) hero . moveRight…" at bounding box center [262, 97] width 101 height 108
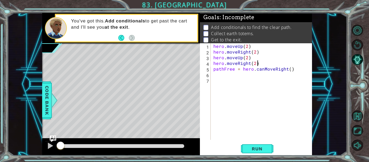
type textarea "hero.moveRight(2)"
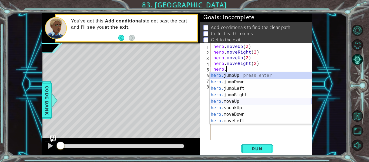
scroll to position [0, 1]
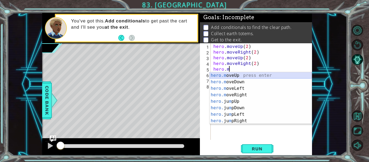
click at [249, 75] on div "hero.m oveUp press enter hero.m oveDown press enter hero.m oveLeft press enter …" at bounding box center [261, 104] width 102 height 65
type textarea "hero.moveUp(1)"
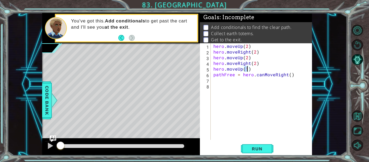
click at [252, 70] on div "hero . moveUp ( 2 ) hero . moveRight ( 2 ) hero . moveUp ( 2 ) hero . moveRight…" at bounding box center [262, 97] width 101 height 108
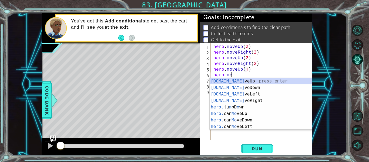
scroll to position [0, 1]
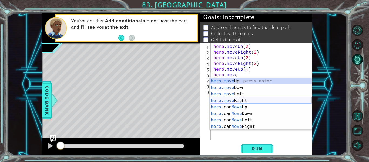
click at [255, 102] on div "hero.move Up press enter hero.move Down press enter hero.move Left press enter …" at bounding box center [261, 110] width 102 height 65
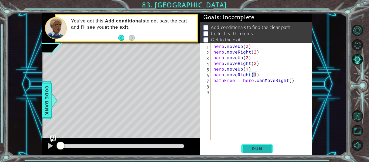
click at [262, 147] on span "Run" at bounding box center [256, 148] width 21 height 5
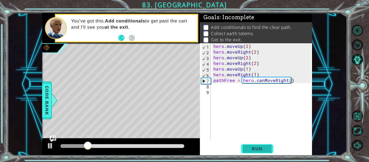
click at [253, 149] on span "Run" at bounding box center [256, 148] width 21 height 5
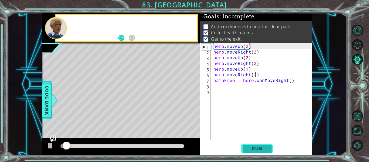
scroll to position [1, 0]
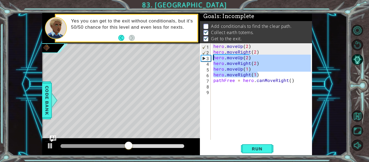
drag, startPoint x: 256, startPoint y: 77, endPoint x: 213, endPoint y: 55, distance: 48.3
click at [213, 55] on div "hero . moveUp ( 2 ) hero . moveRight ( 2 ) hero . moveUp ( 2 ) hero . moveRight…" at bounding box center [262, 97] width 101 height 108
type textarea "hero.moveUp(2) hero.moveRight(2)"
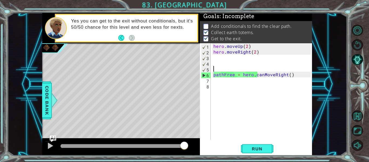
click at [245, 87] on div "hero . moveUp ( 2 ) hero . moveRight ( 2 ) pathFree = hero . canMoveRight ( )" at bounding box center [262, 97] width 101 height 108
click at [235, 84] on div "hero . moveUp ( 2 ) hero . moveRight ( 2 ) pathFree = hero . canMoveRight ( )" at bounding box center [262, 97] width 101 height 108
click at [227, 84] on div "hero . moveUp ( 2 ) hero . moveRight ( 2 ) pathFree = hero . canMoveRight ( )" at bounding box center [262, 97] width 101 height 108
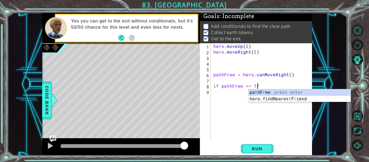
scroll to position [0, 3]
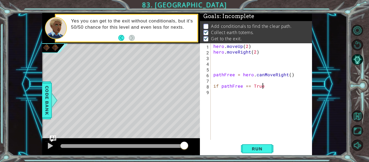
type textarea "if pathFree == True:"
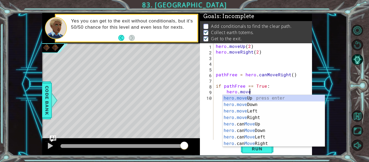
scroll to position [0, 2]
click at [258, 117] on div "hero.move Up press enter hero.move Down press enter hero.move Left press enter …" at bounding box center [273, 127] width 102 height 65
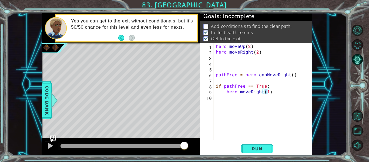
type textarea "hero.moveRight(2)"
click at [254, 105] on div "hero . moveUp ( 2 ) hero . moveRight ( 2 ) pathFree = hero . canMoveRight ( ) i…" at bounding box center [264, 97] width 99 height 108
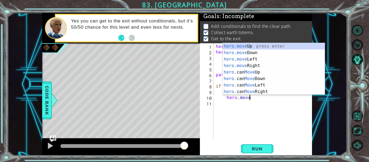
scroll to position [0, 2]
click at [256, 47] on div "hero.move Up press enter hero.move Down press enter hero.move Left press enter …" at bounding box center [273, 75] width 102 height 65
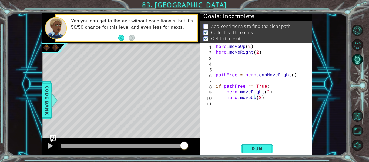
scroll to position [0, 3]
type textarea "hero.moveUp(4)"
click at [261, 152] on button "Run" at bounding box center [257, 148] width 32 height 11
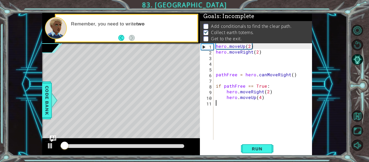
click at [249, 106] on div "hero . moveUp ( 2 ) hero . moveRight ( 2 ) pathFree = hero . canMoveRight ( ) i…" at bounding box center [264, 97] width 99 height 108
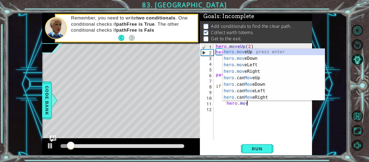
scroll to position [0, 2]
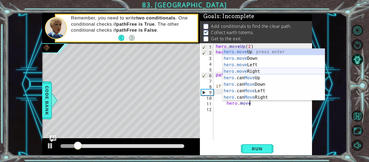
click at [256, 69] on div "hero.move Up press enter hero.move Down press enter hero.move Left press enter …" at bounding box center [273, 81] width 102 height 65
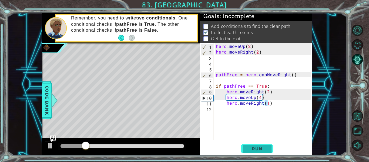
type textarea "hero.moveRight(1)"
click at [257, 150] on span "Run" at bounding box center [256, 148] width 21 height 5
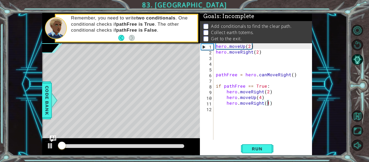
click at [242, 112] on div "hero . moveUp ( 2 ) hero . moveRight ( 2 ) pathFree = hero . canMoveRight ( ) i…" at bounding box center [264, 97] width 99 height 108
click at [240, 109] on div "hero . moveUp ( 2 ) hero . moveRight ( 2 ) pathFree = hero . canMoveRight ( ) i…" at bounding box center [264, 97] width 99 height 108
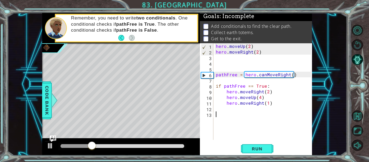
type textarea "f"
type textarea "if pathFree == False:"
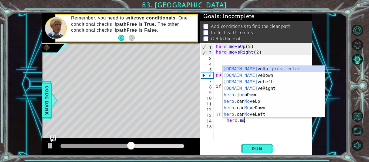
scroll to position [0, 2]
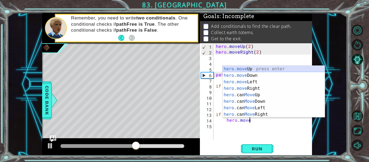
click at [258, 70] on div "hero.move Up press enter hero.move Down press enter hero.move Left press enter …" at bounding box center [273, 98] width 102 height 65
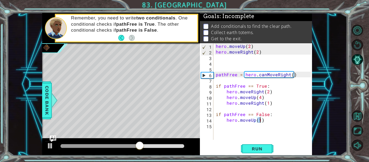
type textarea "hero.moveUp(2)"
click at [255, 130] on div "hero . moveUp ( 2 ) hero . moveRight ( 2 ) pathFree = hero . canMoveRight ( ) i…" at bounding box center [264, 97] width 99 height 108
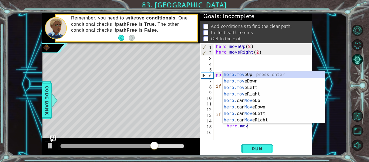
scroll to position [0, 2]
click at [255, 94] on div "hero.move Up press enter hero.move Down press enter hero.move Left press enter …" at bounding box center [273, 103] width 102 height 65
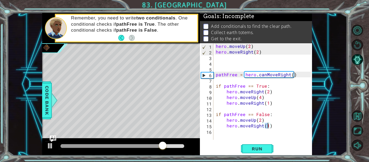
type textarea "hero.moveRight(2)"
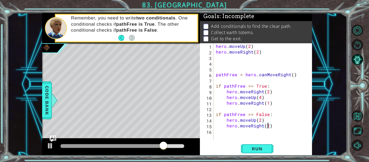
scroll to position [0, 3]
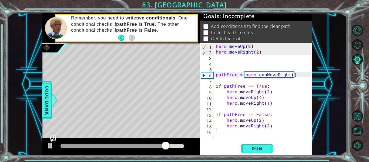
click at [258, 132] on div "hero . moveUp ( 2 ) hero . moveRight ( 2 ) pathFree = hero . canMoveRight ( ) i…" at bounding box center [264, 97] width 99 height 108
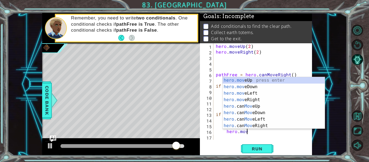
scroll to position [0, 2]
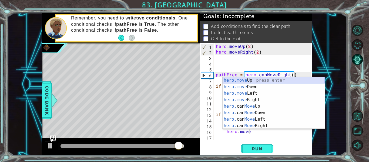
click at [242, 80] on div "hero.move Up press enter hero.move Down press enter hero.move Left press enter …" at bounding box center [273, 109] width 102 height 65
type textarea "hero.moveUp(1)"
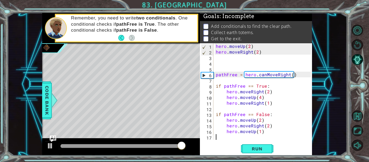
click at [259, 136] on div "hero . moveUp ( 2 ) hero . moveRight ( 2 ) pathFree = hero . canMoveRight ( ) i…" at bounding box center [264, 97] width 99 height 108
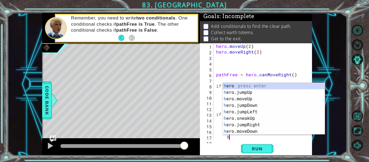
scroll to position [6, 0]
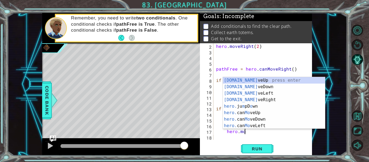
type textarea "hero.move"
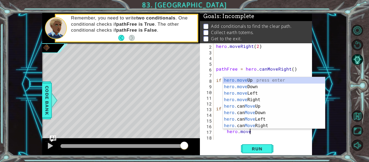
scroll to position [0, 2]
click at [262, 123] on div "hero.move Up press enter hero.move Down press enter hero.move Left press enter …" at bounding box center [274, 109] width 102 height 65
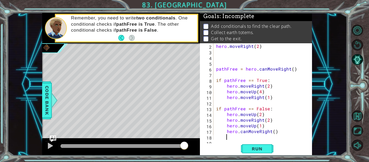
scroll to position [11, 0]
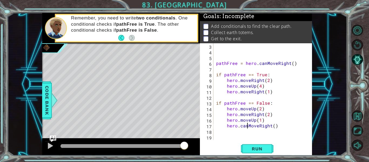
click at [247, 126] on div "pathFree = hero . canMoveRight ( ) if pathFree == True : hero . moveRight ( 2 )…" at bounding box center [264, 97] width 99 height 108
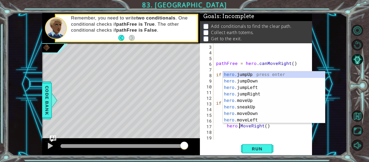
click at [251, 141] on div "hero.MoveRight() 3 4 5 6 7 8 9 10 11 12 13 14 15 16 17 18 19 pathFree = hero . …" at bounding box center [256, 99] width 112 height 112
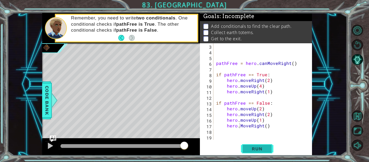
click at [254, 152] on button "Run" at bounding box center [257, 148] width 32 height 11
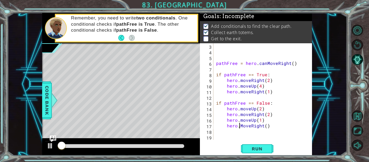
click at [166, 144] on div at bounding box center [122, 146] width 124 height 4
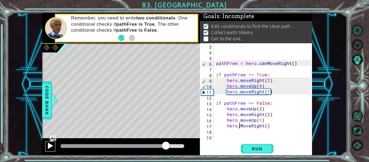
click at [54, 147] on button at bounding box center [50, 146] width 11 height 11
click at [46, 146] on button at bounding box center [50, 146] width 11 height 11
click at [261, 148] on span "Run" at bounding box center [256, 148] width 21 height 5
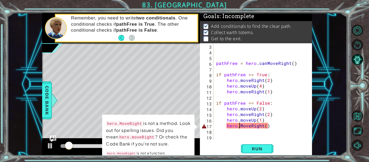
click at [241, 124] on div "pathFree = hero . canMoveRight ( ) if pathFree == True : hero . moveRight ( 2 )…" at bounding box center [264, 97] width 99 height 108
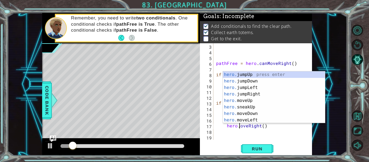
scroll to position [0, 2]
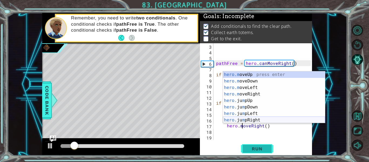
type textarea "hero.moveRight()"
click at [249, 148] on span "Run" at bounding box center [256, 148] width 21 height 5
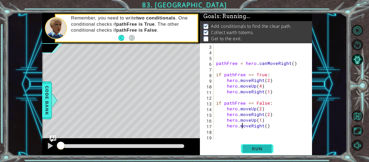
click at [259, 151] on button "Run" at bounding box center [257, 148] width 32 height 11
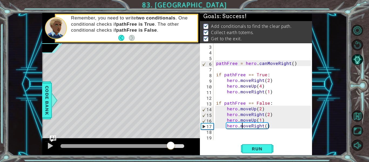
click at [171, 144] on div at bounding box center [122, 146] width 124 height 4
click at [47, 144] on div at bounding box center [121, 146] width 158 height 17
click at [49, 145] on div at bounding box center [50, 145] width 7 height 7
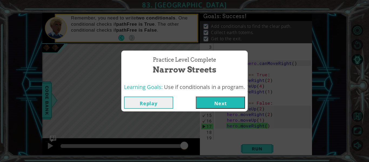
click at [212, 102] on button "Next" at bounding box center [220, 102] width 49 height 12
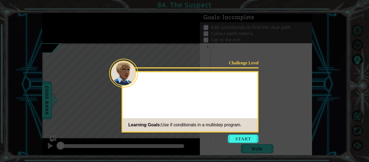
click at [247, 97] on div "Challenge Level Learning Goals: Use if conditionals in a multistep program." at bounding box center [189, 101] width 137 height 61
click at [245, 133] on icon at bounding box center [184, 81] width 369 height 162
click at [245, 135] on button "Start" at bounding box center [243, 138] width 31 height 9
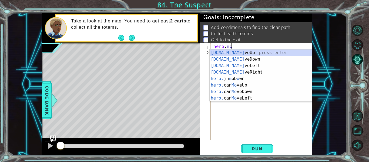
scroll to position [0, 1]
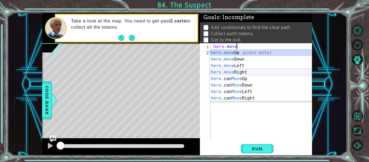
click at [252, 71] on div "hero.move Up press enter hero.move Down press enter hero.move Left press enter …" at bounding box center [261, 81] width 102 height 65
type textarea "hero.moveRight(1)"
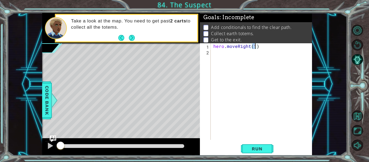
click at [258, 52] on div "hero . moveRight ( 1 )" at bounding box center [262, 97] width 101 height 108
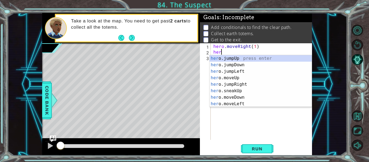
scroll to position [0, 0]
type textarea "h"
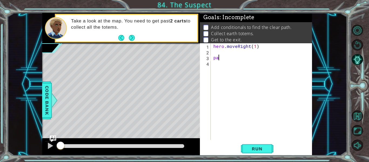
type textarea "p"
type textarea "h"
type textarea "p"
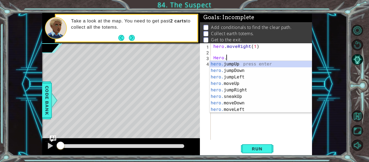
scroll to position [0, 0]
type textarea "H"
type textarea "h"
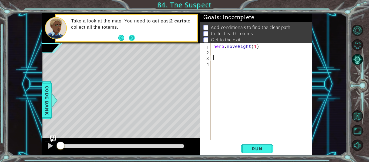
click at [129, 35] on button "Next" at bounding box center [132, 38] width 6 height 6
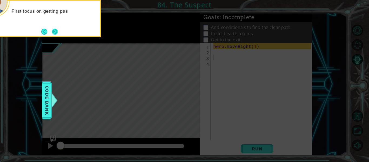
click at [57, 32] on button "Next" at bounding box center [55, 32] width 6 height 6
click at [54, 31] on button "Next" at bounding box center [55, 32] width 6 height 6
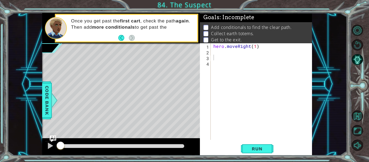
click at [231, 56] on div "hero . moveRight ( 1 )" at bounding box center [262, 97] width 101 height 108
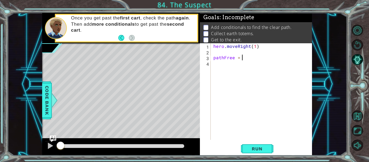
scroll to position [0, 2]
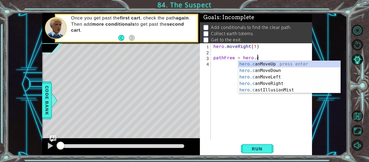
type textarea "pathFree = hero.can"
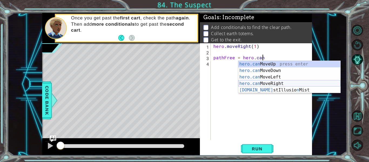
click at [275, 84] on div "hero.can MoveUp press enter hero.can MoveDown press enter hero.can MoveLeft pre…" at bounding box center [289, 83] width 102 height 45
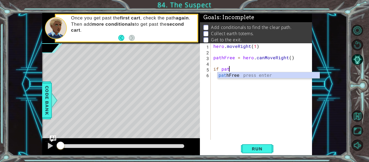
scroll to position [0, 1]
click at [248, 76] on div "path Free press enter" at bounding box center [268, 81] width 102 height 19
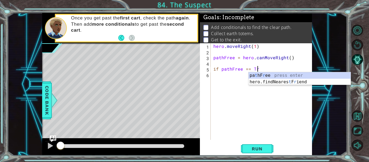
scroll to position [0, 3]
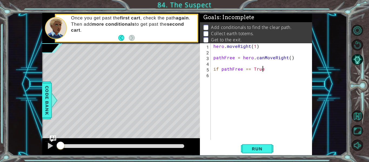
type textarea "if pathFree == True:"
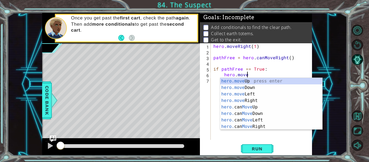
scroll to position [0, 2]
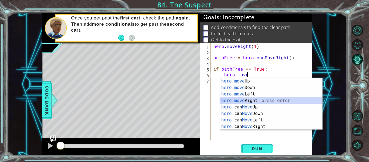
click at [251, 99] on div "hero.move Up press enter hero.move Down press enter hero.move Left press enter …" at bounding box center [271, 110] width 102 height 65
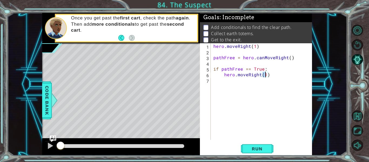
type textarea "hero.moveRight(3)"
click at [255, 85] on div "hero . moveRight ( 1 ) pathFree = hero . canMoveRight ( ) if pathFree == True :…" at bounding box center [262, 97] width 101 height 108
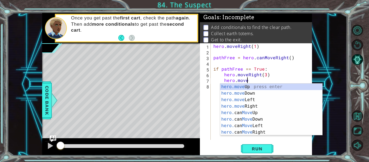
scroll to position [0, 2]
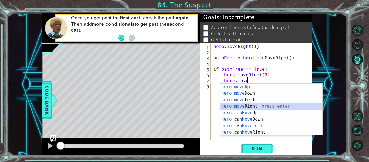
click at [248, 106] on div "hero.move Up press enter hero.move Down press enter hero.move Left press enter …" at bounding box center [271, 115] width 102 height 65
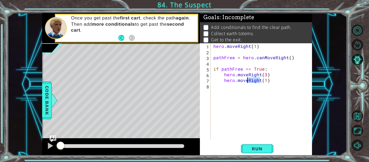
drag, startPoint x: 261, startPoint y: 80, endPoint x: 248, endPoint y: 80, distance: 13.2
click at [248, 80] on div "hero . moveRight ( 1 ) pathFree = hero . canMoveRight ( ) if pathFree == True :…" at bounding box center [262, 97] width 101 height 108
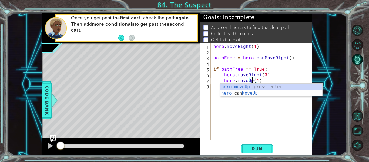
scroll to position [0, 3]
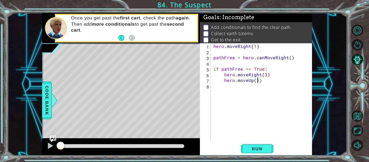
click at [257, 80] on div "hero . moveRight ( 1 ) pathFree = hero . canMoveRight ( ) if pathFree == True :…" at bounding box center [262, 97] width 101 height 108
type textarea "hero.moveUp(2)"
click at [255, 83] on div "hero . moveRight ( 1 ) pathFree = hero . canMoveRight ( ) if pathFree == True :…" at bounding box center [262, 97] width 101 height 108
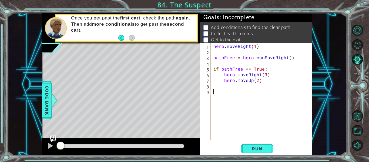
type textarea "i"
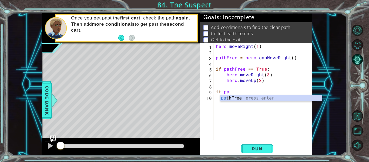
scroll to position [0, 1]
click at [254, 100] on div "path Free press enter" at bounding box center [271, 104] width 102 height 19
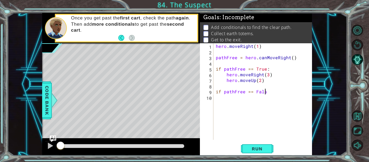
scroll to position [0, 3]
type textarea "if pathFree == False:"
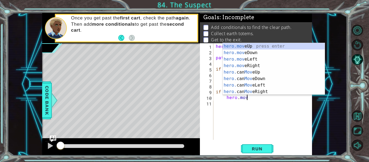
scroll to position [0, 2]
click at [249, 46] on div "hero.move Up press enter hero.move Down press enter hero.move Left press enter …" at bounding box center [273, 75] width 102 height 65
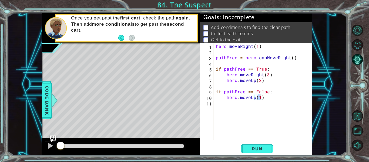
type textarea "hero.moveUp(2)"
click at [265, 104] on div "hero . moveRight ( 1 ) pathFree = hero . canMoveRight ( ) if pathFree == True :…" at bounding box center [264, 97] width 99 height 108
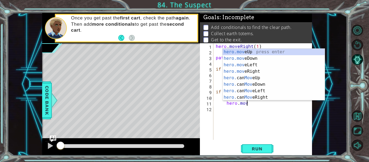
type textarea "hero.move"
click at [256, 111] on div "hero . moveRight ( 1 ) pathFree = hero . canMoveRight ( ) if pathFree == True :…" at bounding box center [264, 97] width 99 height 108
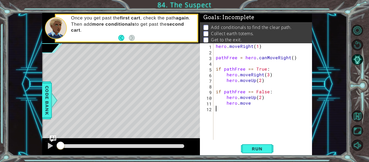
scroll to position [0, 0]
click at [257, 106] on div "hero . moveRight ( 1 ) pathFree = hero . canMoveRight ( ) if pathFree == True :…" at bounding box center [264, 97] width 99 height 108
click at [255, 104] on div "hero . moveRight ( 1 ) pathFree = hero . canMoveRight ( ) if pathFree == True :…" at bounding box center [264, 97] width 99 height 108
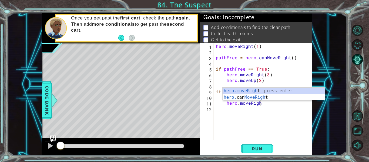
scroll to position [0, 3]
click at [246, 89] on div "hero.moveRight press enter hero. can MoveRight press enter" at bounding box center [273, 100] width 102 height 26
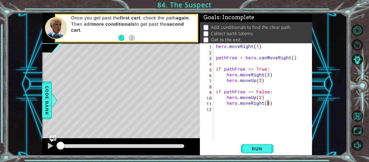
scroll to position [0, 3]
type textarea "hero.moveRight(3)"
click at [263, 151] on span "Run" at bounding box center [256, 148] width 21 height 5
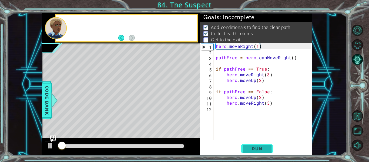
scroll to position [1, 0]
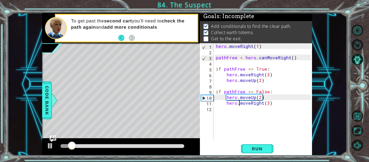
click at [240, 105] on div "hero . moveRight ( 1 ) pathFree = hero . canMoveRight ( ) if pathFree == True :…" at bounding box center [264, 97] width 99 height 108
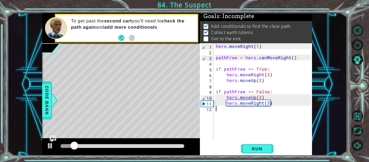
click at [240, 109] on div "hero . moveRight ( 1 ) pathFree = hero . canMoveRight ( ) if pathFree == True :…" at bounding box center [264, 97] width 99 height 108
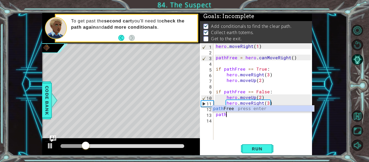
scroll to position [0, 0]
click at [246, 107] on div "path Free press enter" at bounding box center [263, 114] width 102 height 19
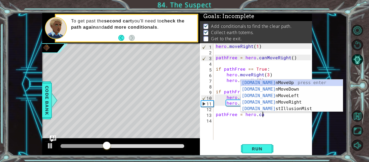
scroll to position [0, 3]
type textarea "pathFree = hero.can"
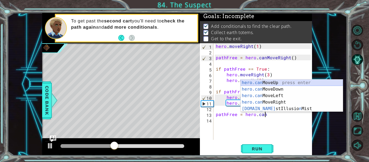
click at [270, 83] on div "hero.can MoveUp press enter hero.can MoveDown press enter hero.can MoveLeft pre…" at bounding box center [292, 101] width 102 height 45
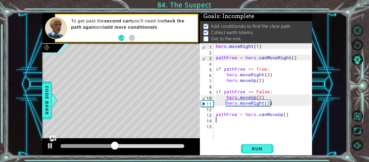
scroll to position [0, 0]
click at [283, 113] on div "hero . moveRight ( 1 ) pathFree = hero . canMoveRight ( ) if pathFree == True :…" at bounding box center [264, 97] width 99 height 108
type textarea "pathFree = hero.canMoveUp()"
click at [267, 118] on div "hero . moveRight ( 1 ) pathFree = hero . canMoveRight ( ) if pathFree == True :…" at bounding box center [264, 97] width 99 height 108
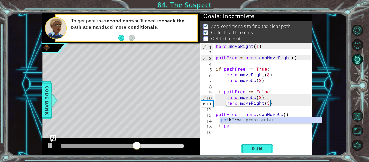
scroll to position [0, 1]
click at [270, 117] on div "path Free press enter" at bounding box center [271, 126] width 102 height 19
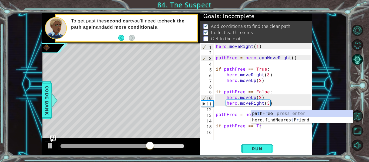
scroll to position [0, 3]
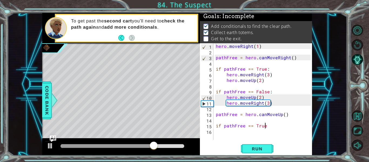
type textarea "if pathFree == True:"
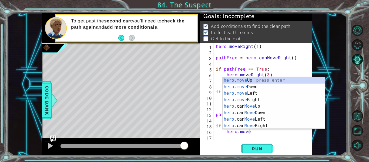
scroll to position [0, 2]
click at [250, 81] on div "hero.move Up press enter hero.move Down press enter hero.move Left press enter …" at bounding box center [273, 109] width 102 height 65
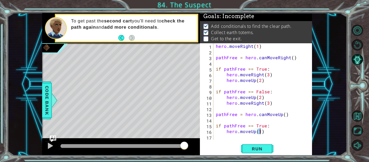
type textarea "hero.moveUp(2)"
click at [262, 137] on div "hero . moveRight ( 1 ) pathFree = hero . canMoveRight ( ) if pathFree == True :…" at bounding box center [264, 97] width 99 height 108
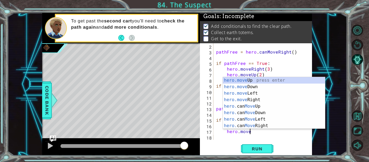
scroll to position [0, 2]
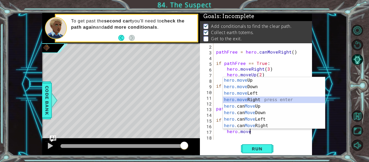
click at [247, 97] on div "hero.move Up press enter hero.move Down press enter hero.move Left press enter …" at bounding box center [274, 109] width 102 height 65
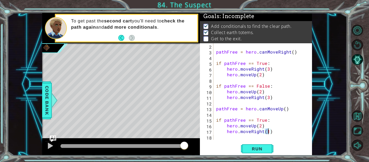
type textarea "hero.moveRight(3)"
click at [262, 136] on div "pathFree = hero . canMoveRight ( ) if pathFree == True : hero . moveRight ( 3 )…" at bounding box center [264, 97] width 99 height 108
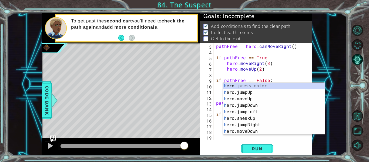
scroll to position [11, 0]
type textarea "h"
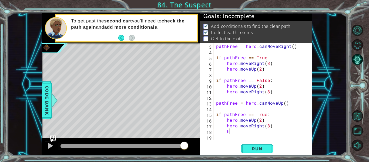
drag, startPoint x: 261, startPoint y: 152, endPoint x: 200, endPoint y: 147, distance: 61.2
click at [261, 152] on button "Run" at bounding box center [257, 148] width 32 height 11
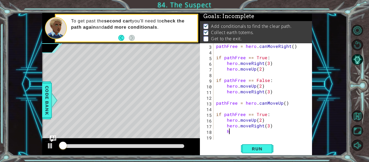
scroll to position [0, 0]
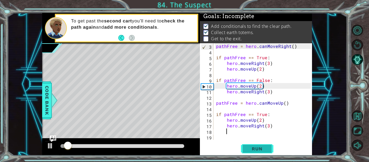
click at [265, 149] on span "Run" at bounding box center [256, 148] width 21 height 5
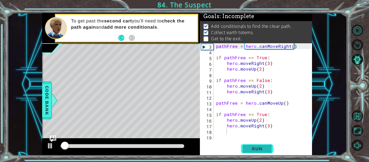
click at [264, 149] on span "Run" at bounding box center [256, 148] width 21 height 5
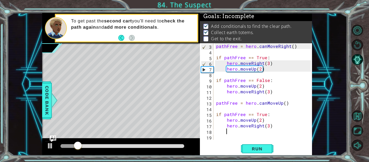
click at [161, 146] on div at bounding box center [122, 146] width 124 height 4
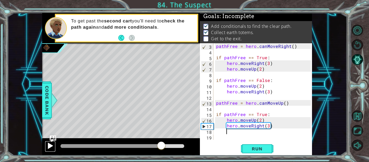
click at [51, 147] on div at bounding box center [50, 145] width 7 height 7
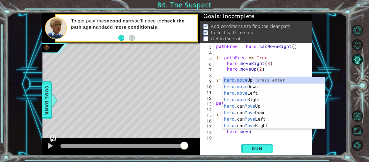
scroll to position [0, 2]
click at [254, 81] on div "hero.move Up press enter hero.move Down press enter hero.move Left press enter …" at bounding box center [274, 109] width 102 height 65
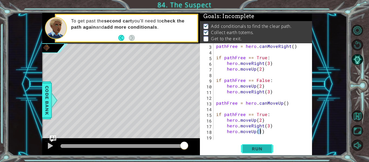
type textarea "hero.moveUp(1)"
drag, startPoint x: 257, startPoint y: 148, endPoint x: 214, endPoint y: 144, distance: 43.1
click at [257, 148] on span "Run" at bounding box center [256, 148] width 21 height 5
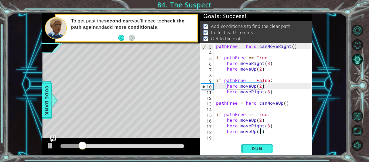
click at [177, 149] on div at bounding box center [122, 146] width 128 height 8
drag, startPoint x: 174, startPoint y: 148, endPoint x: 168, endPoint y: 149, distance: 5.6
click at [169, 148] on div at bounding box center [122, 146] width 128 height 8
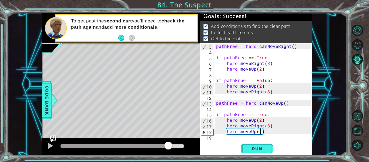
click at [168, 147] on div at bounding box center [122, 146] width 124 height 4
click at [52, 143] on div at bounding box center [50, 145] width 7 height 7
